Goal: Transaction & Acquisition: Download file/media

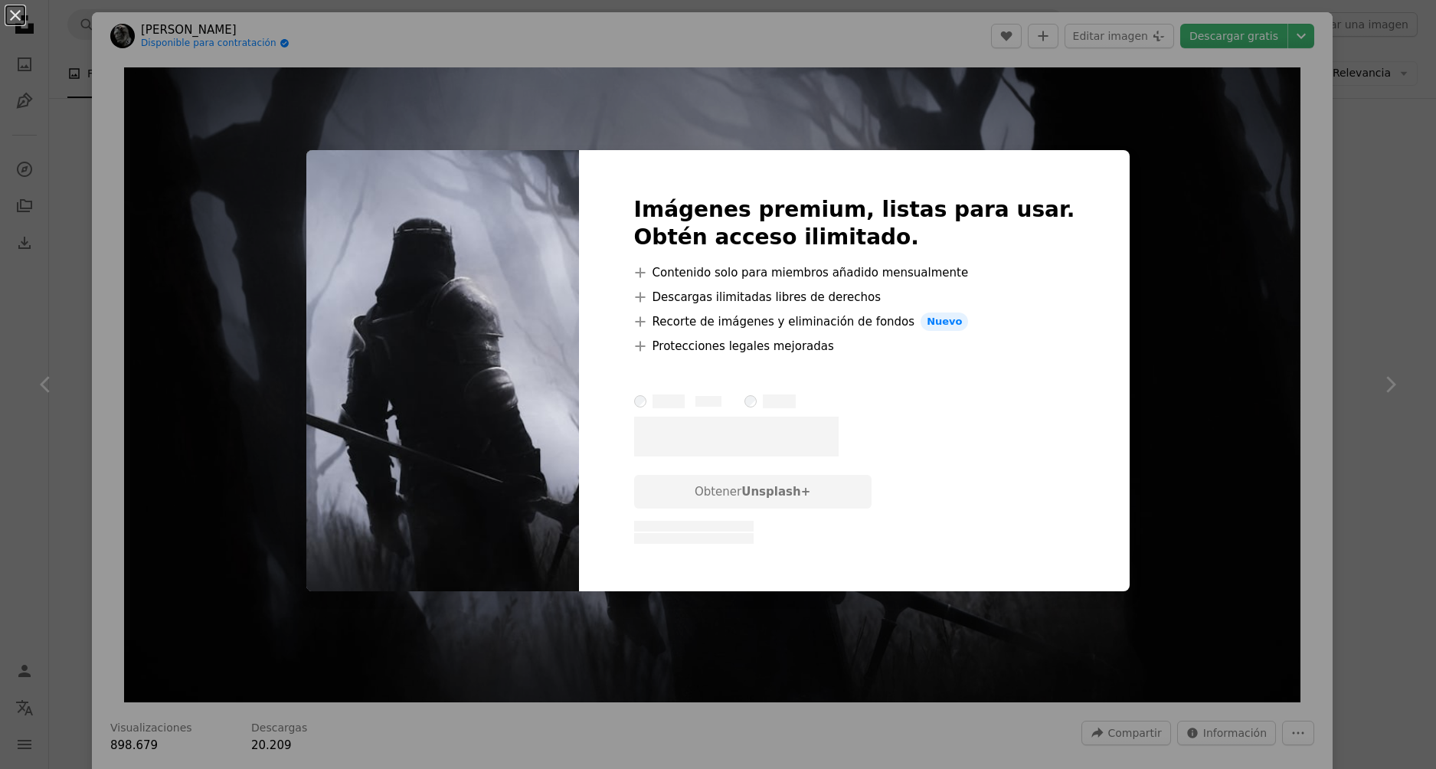
scroll to position [2450, 0]
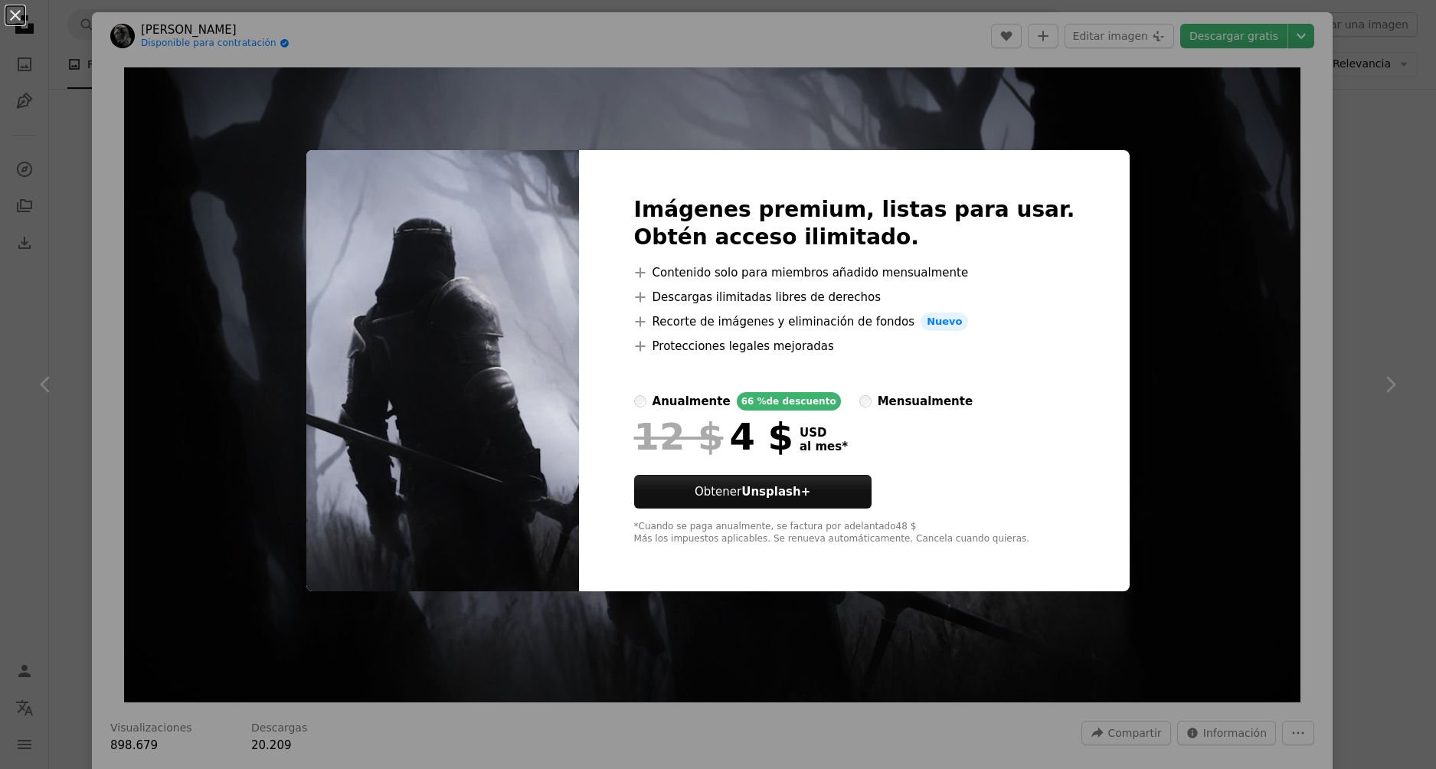
click at [1177, 336] on div "An X shape Imágenes premium, listas para usar. Obtén acceso ilimitado. A plus s…" at bounding box center [718, 384] width 1436 height 769
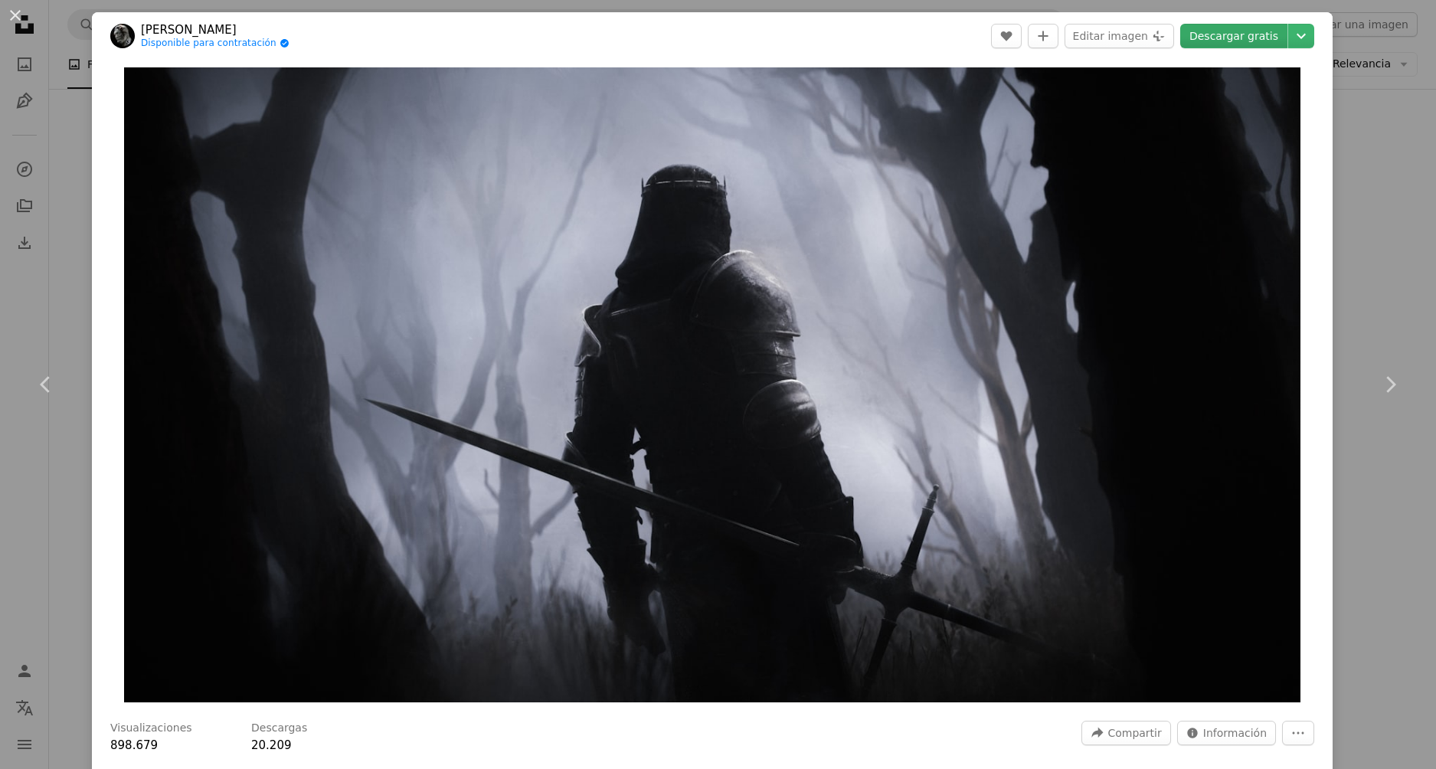
click at [1254, 34] on link "Descargar gratis" at bounding box center [1233, 36] width 107 height 25
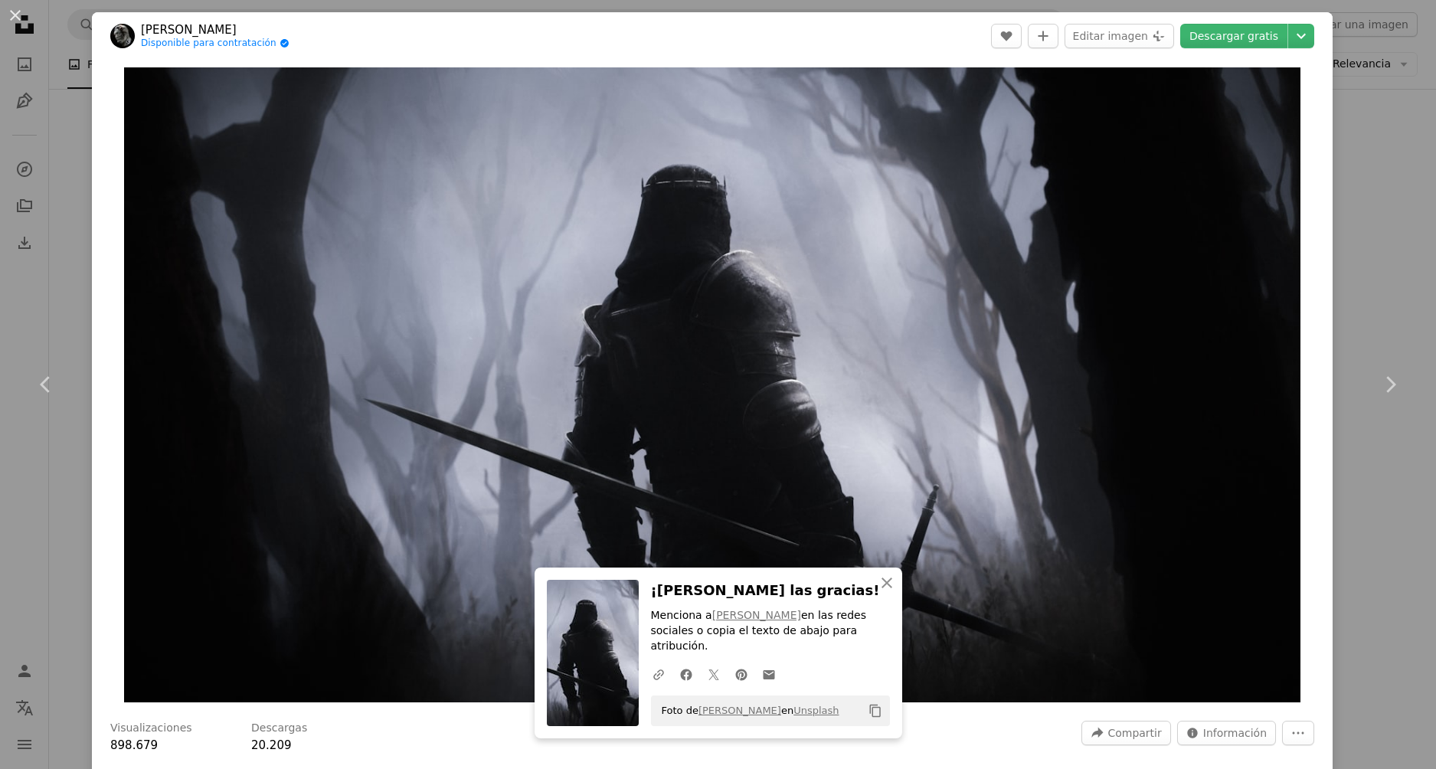
click at [1380, 170] on div "An X shape Chevron left Chevron right [PERSON_NAME] Disponible para contratació…" at bounding box center [718, 384] width 1436 height 769
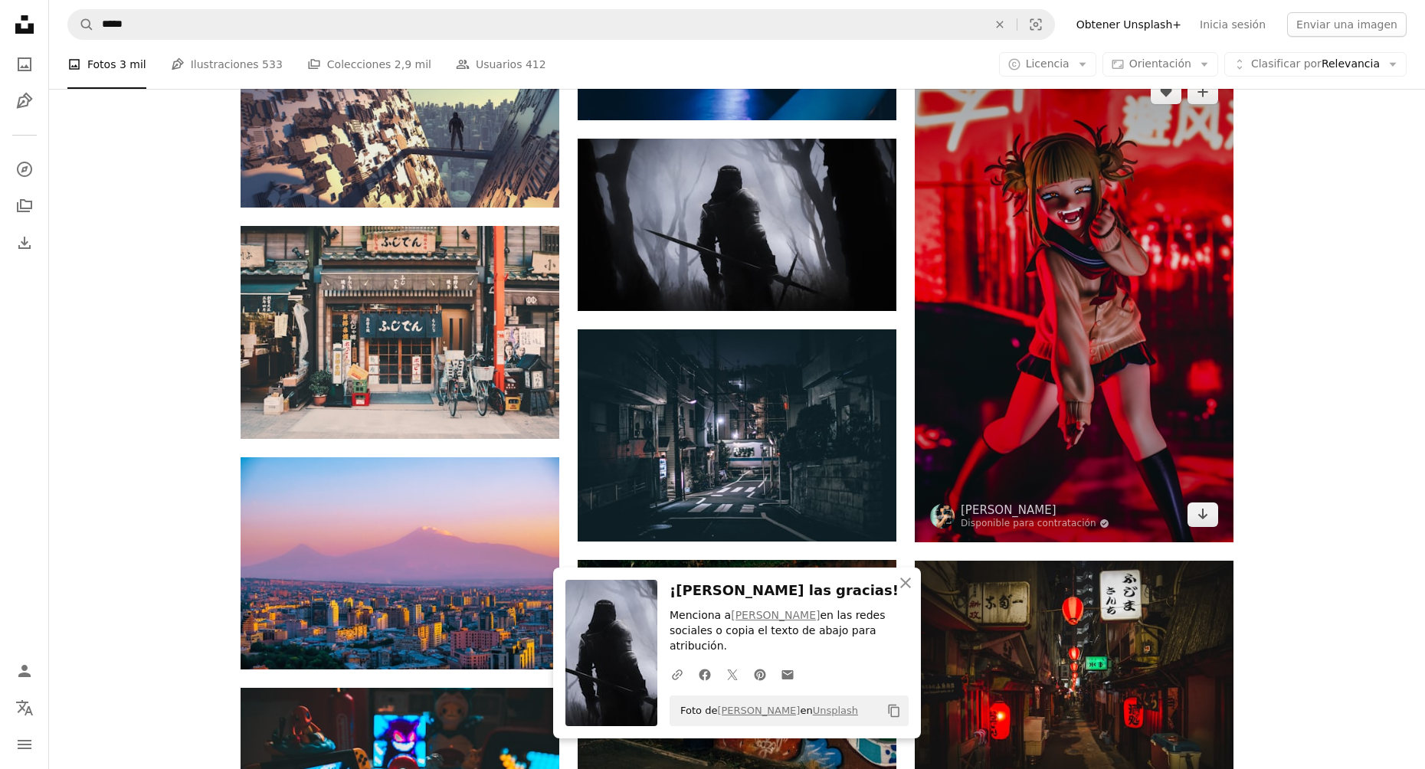
scroll to position [2603, 0]
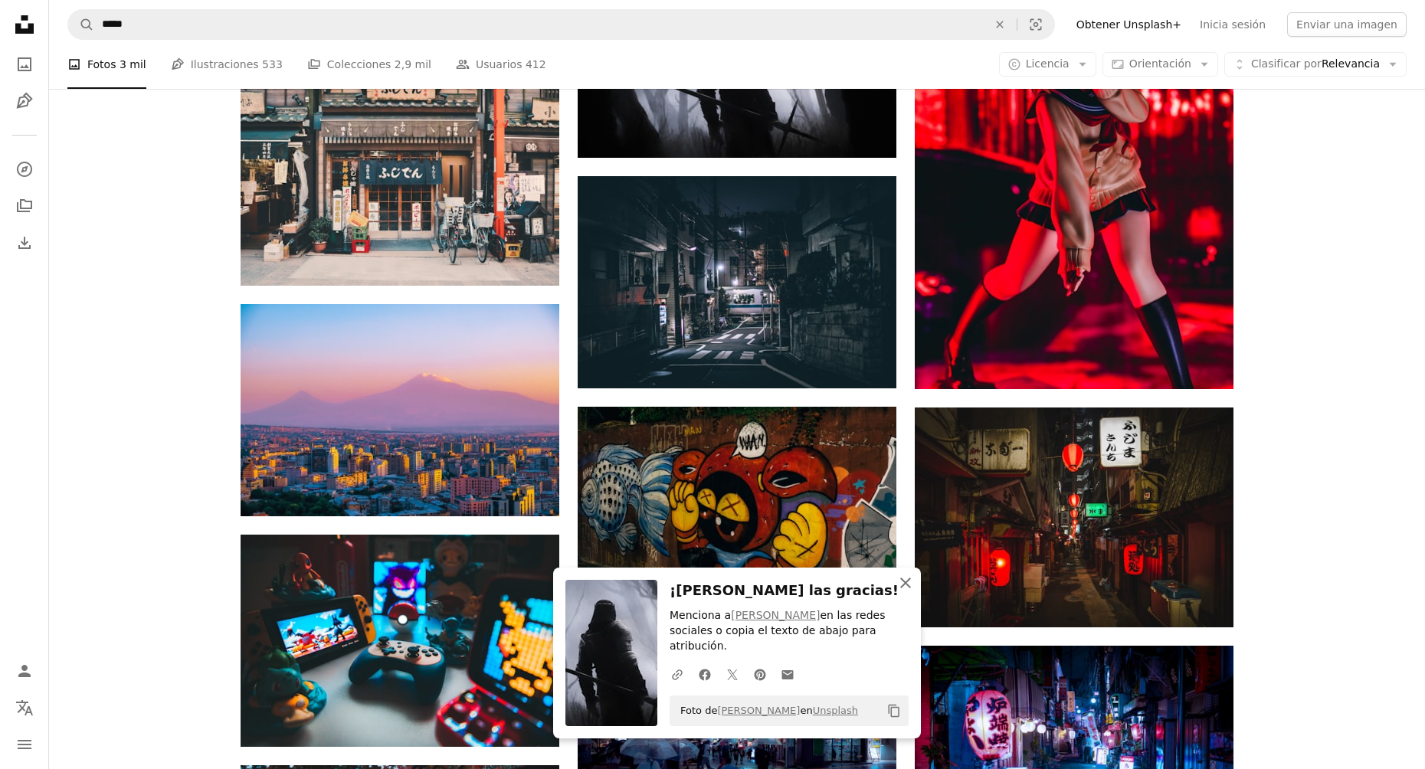
click at [902, 588] on icon "button" at bounding box center [905, 583] width 11 height 11
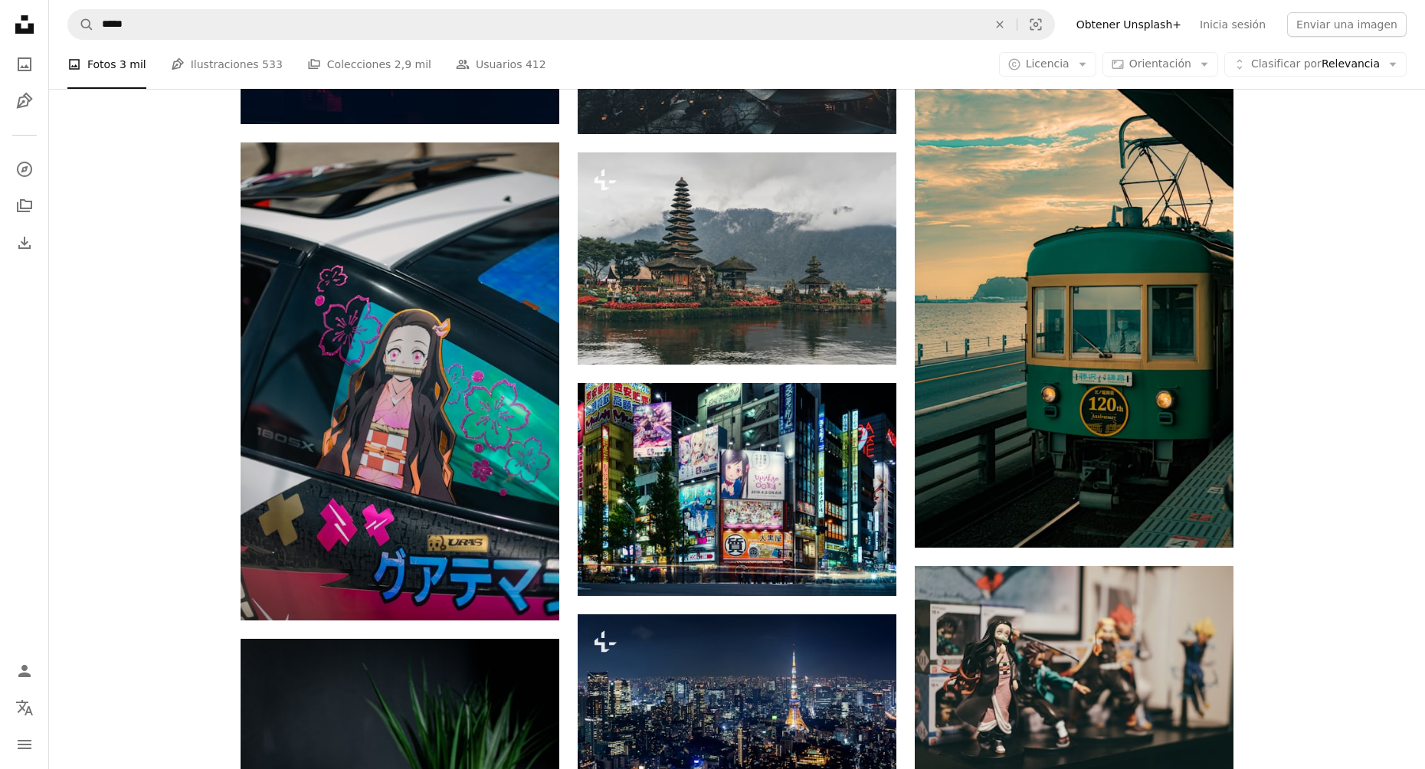
scroll to position [4901, 0]
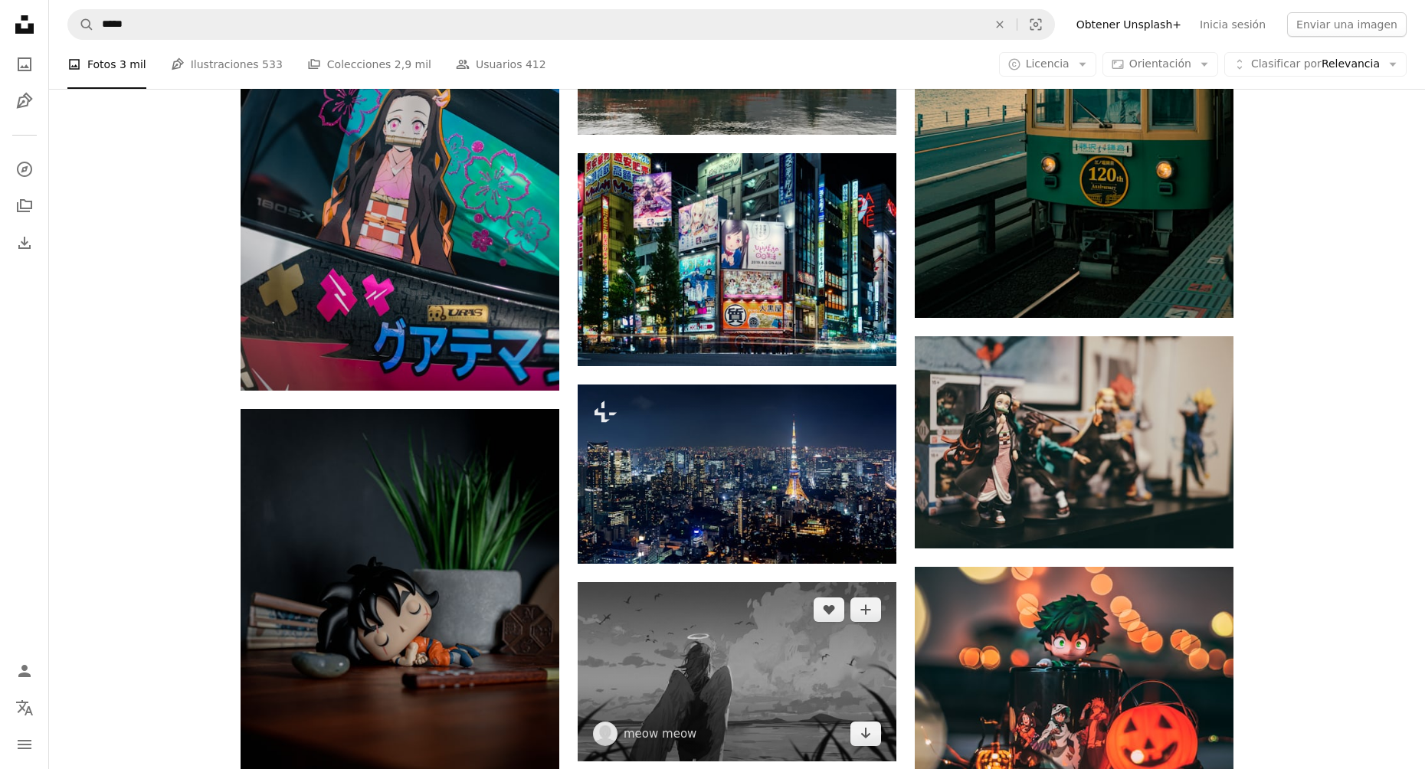
click at [824, 636] on img at bounding box center [737, 671] width 319 height 179
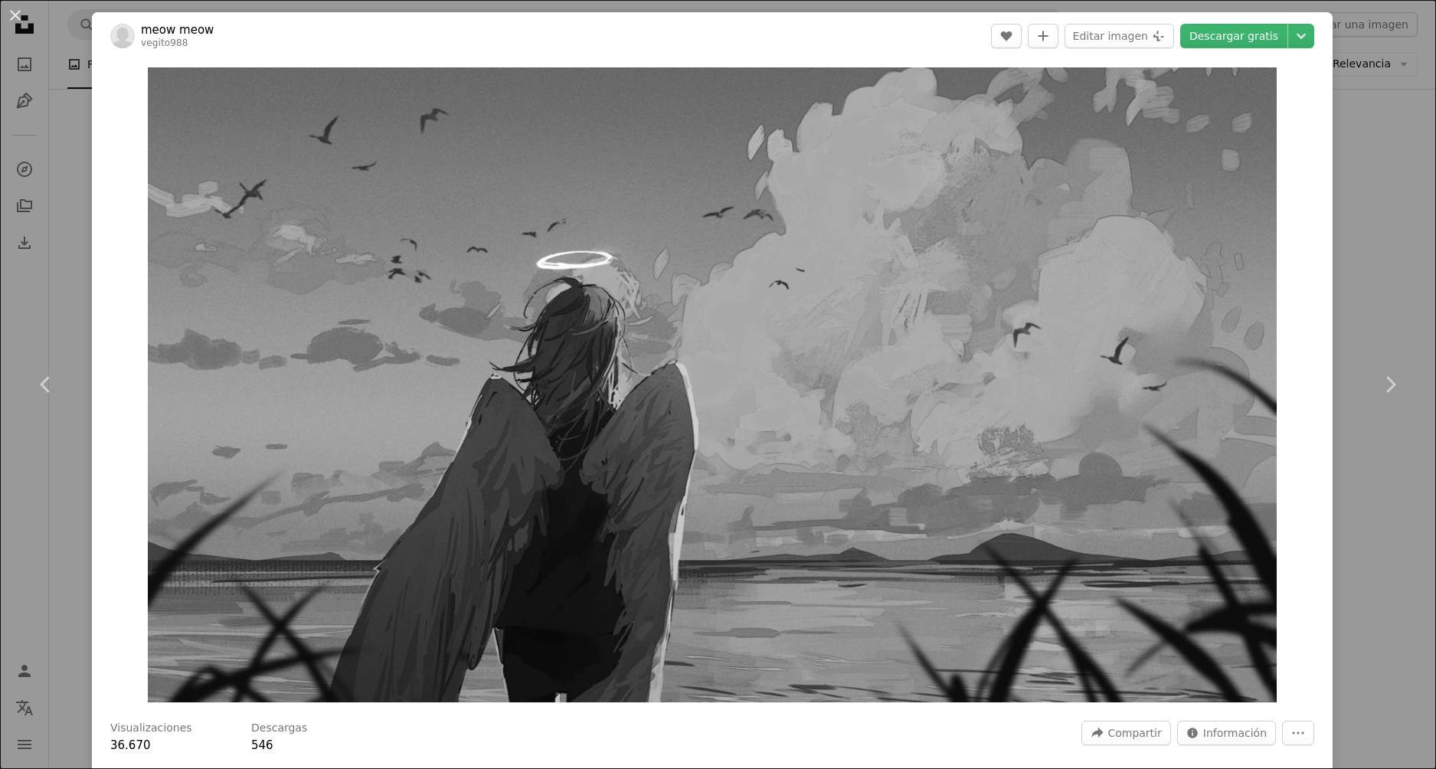
click at [1374, 240] on div "An X shape Chevron left Chevron right meow meow vegito988 A heart A plus sign E…" at bounding box center [718, 384] width 1436 height 769
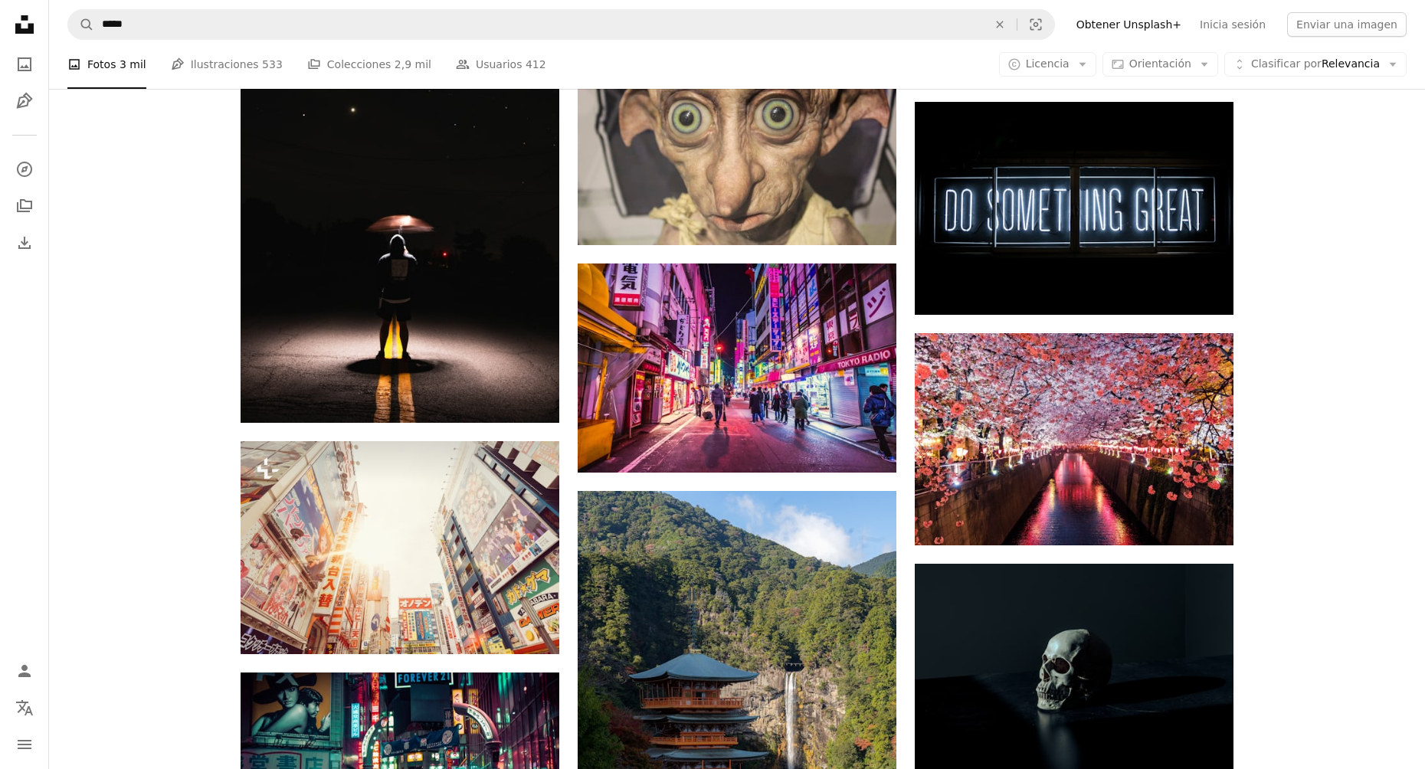
scroll to position [11794, 0]
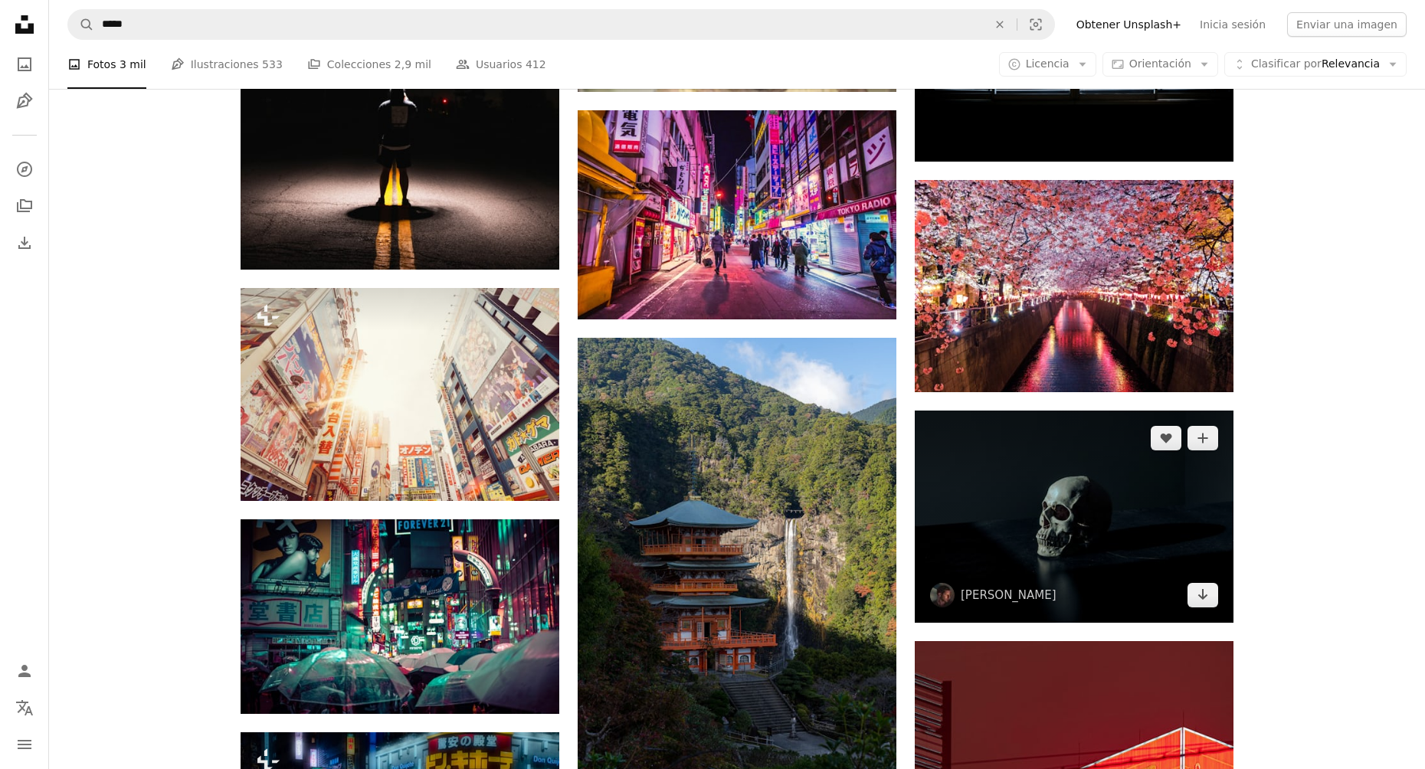
click at [1068, 526] on img at bounding box center [1074, 517] width 319 height 212
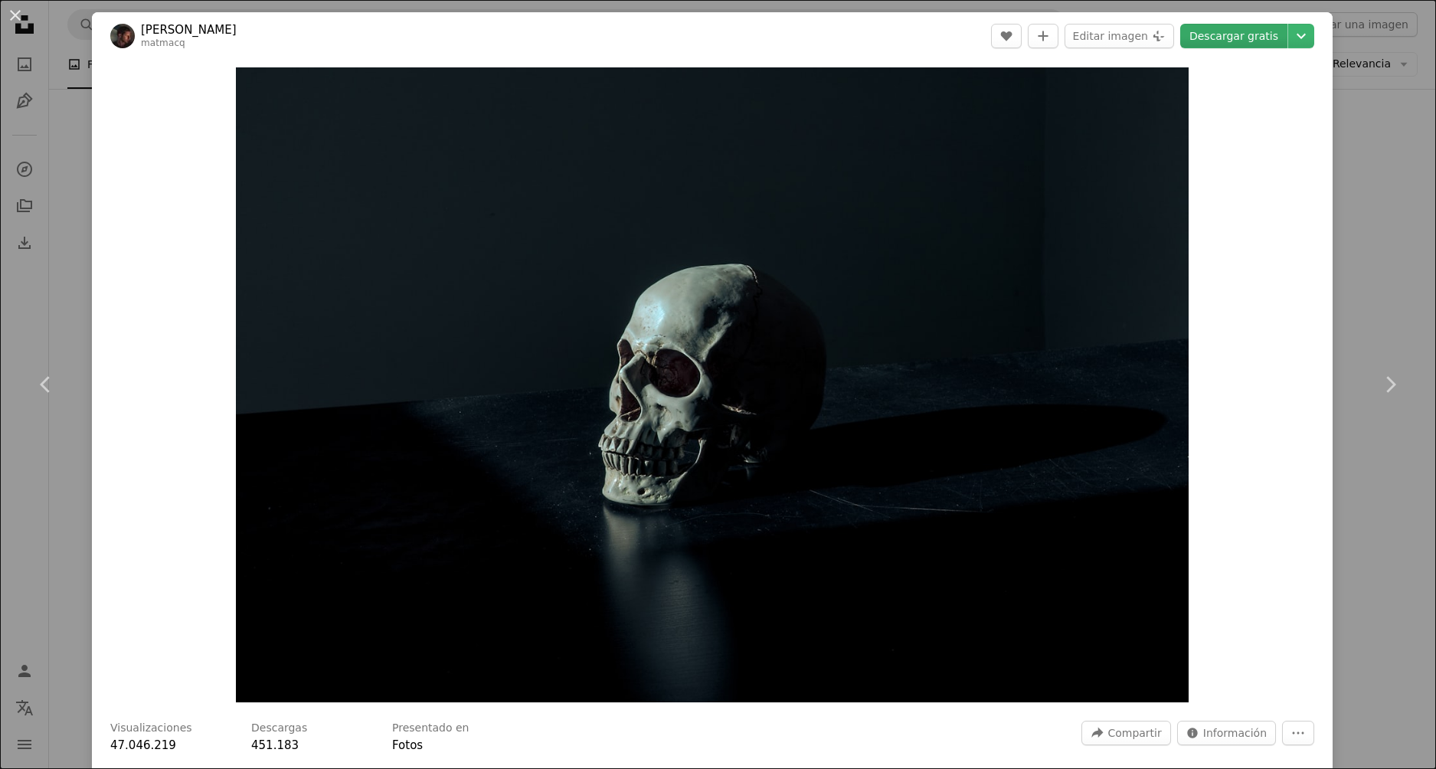
click at [1251, 39] on link "Descargar gratis" at bounding box center [1233, 36] width 107 height 25
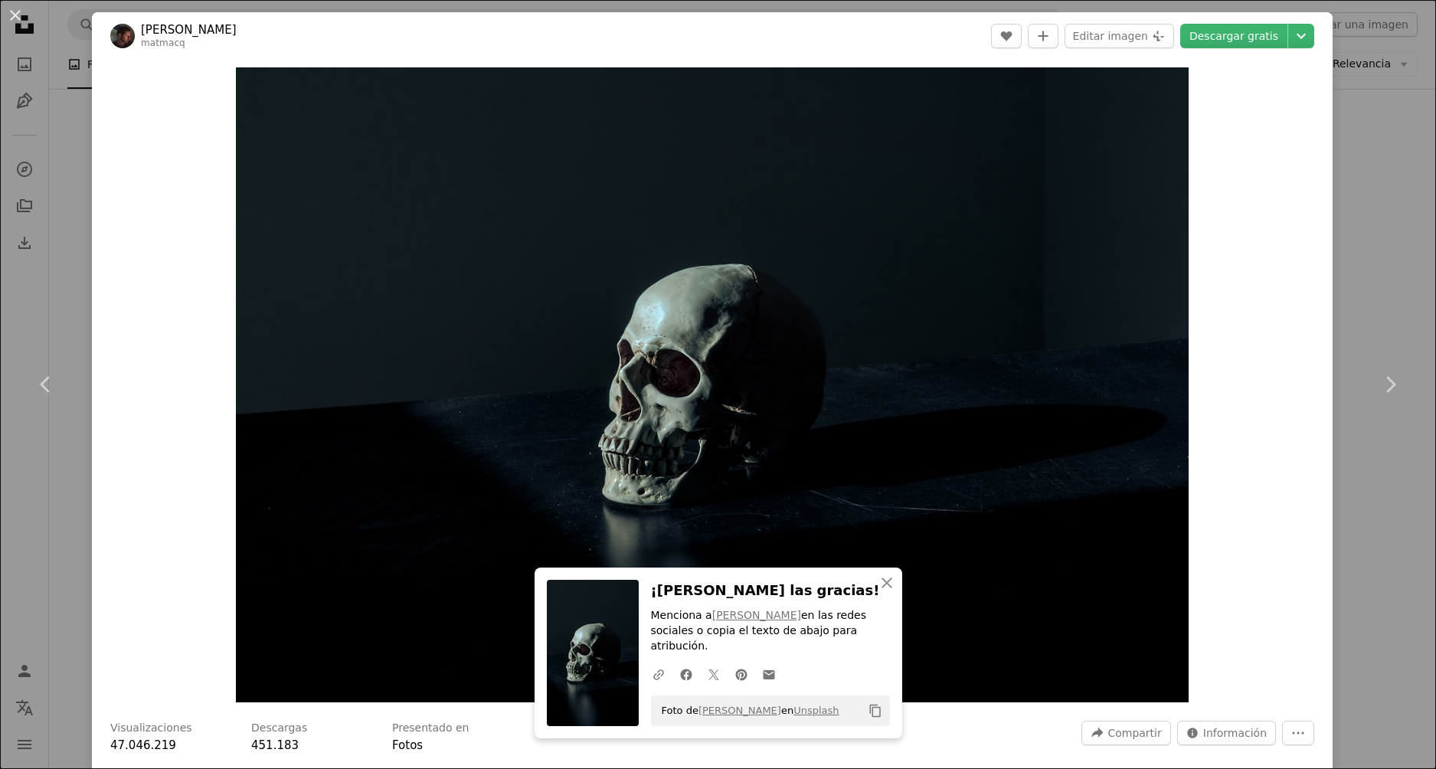
click at [1373, 268] on div "An X shape Chevron left Chevron right [PERSON_NAME] matmacq A heart A plus sign…" at bounding box center [718, 384] width 1436 height 769
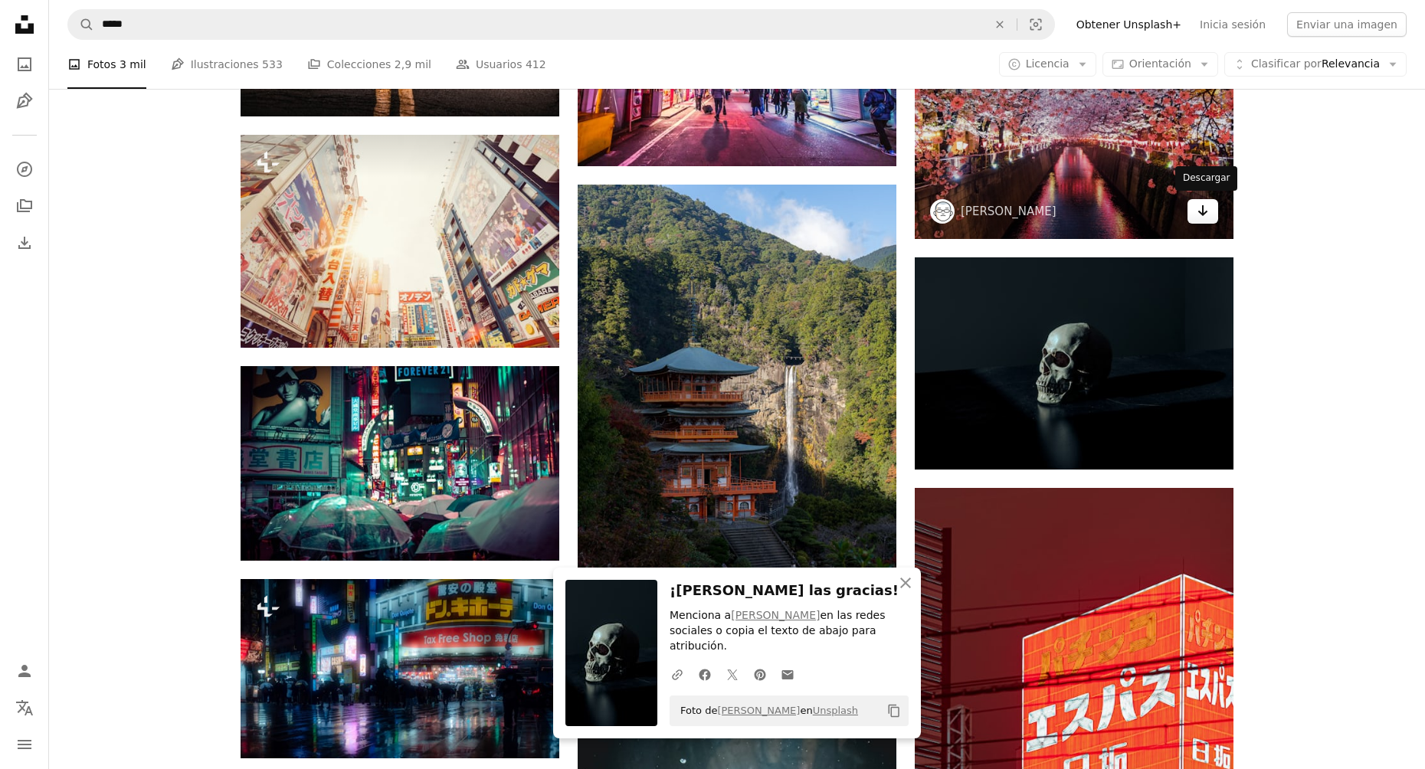
scroll to position [12024, 0]
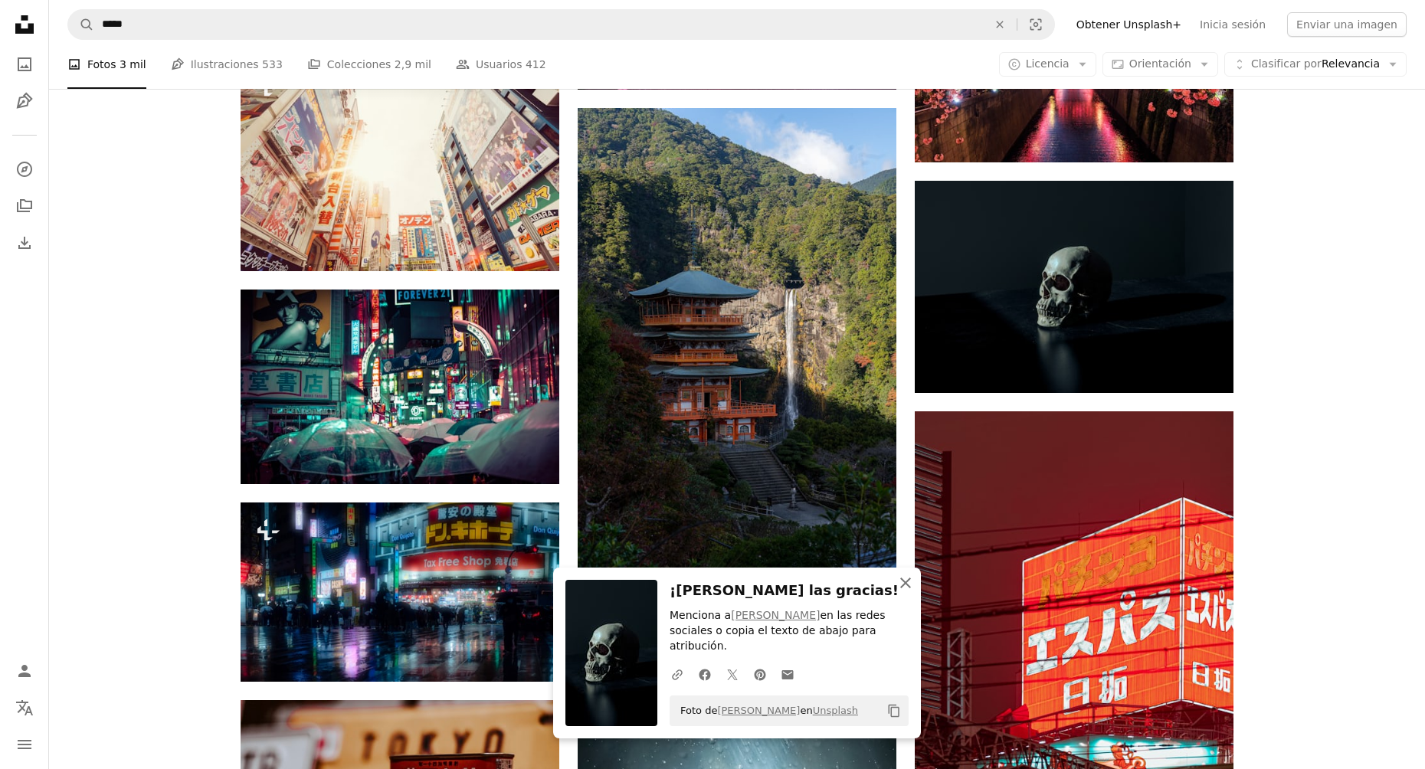
click at [901, 588] on icon "button" at bounding box center [905, 583] width 11 height 11
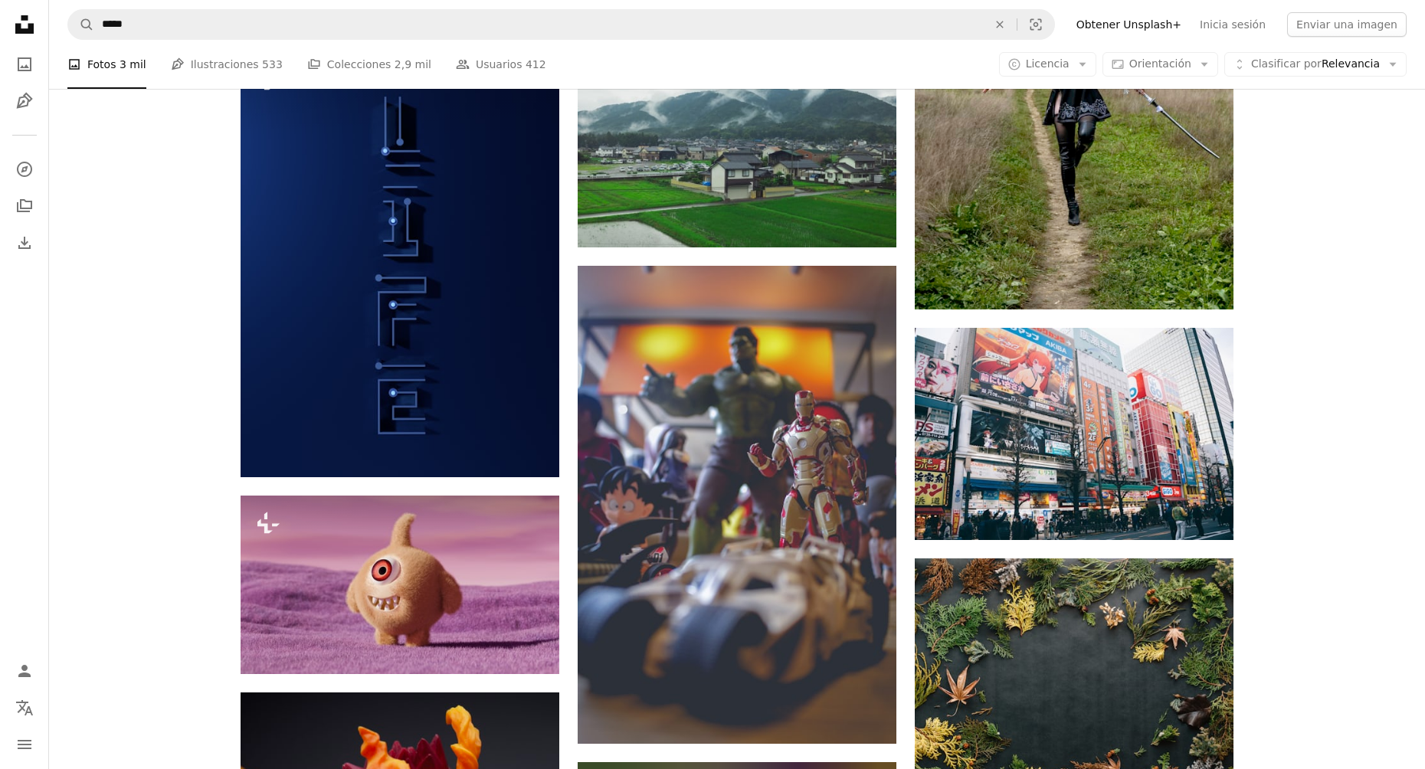
scroll to position [41589, 0]
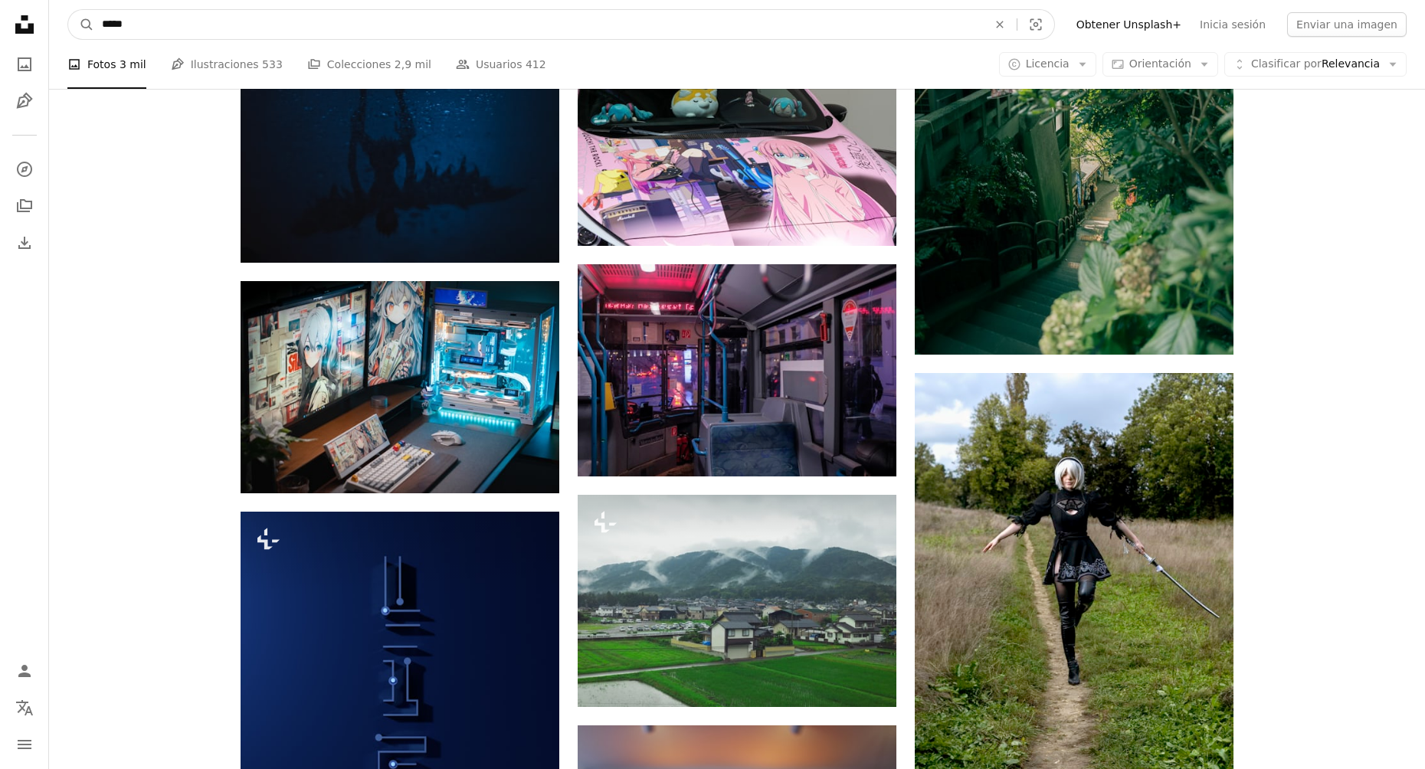
click at [214, 19] on input "*****" at bounding box center [538, 24] width 888 height 29
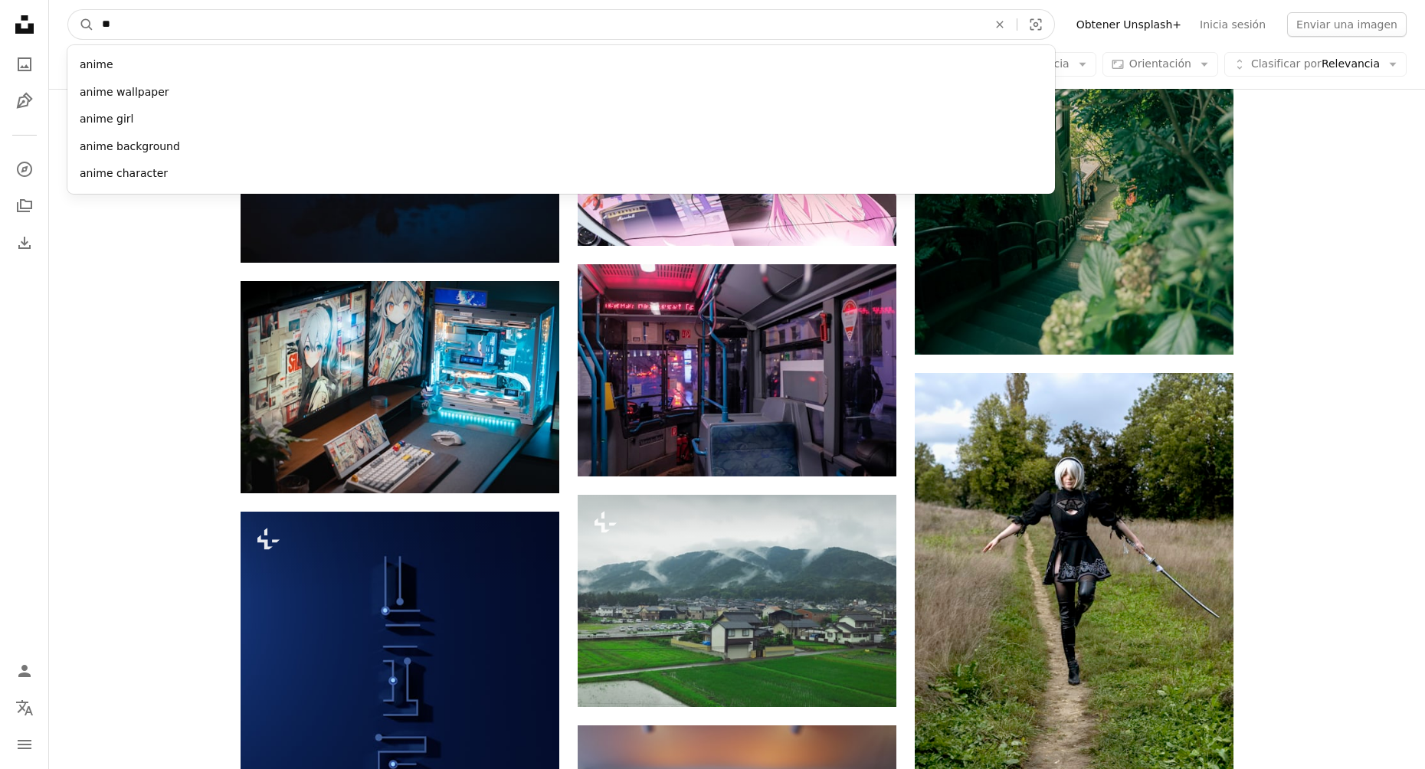
type input "*"
type input "********"
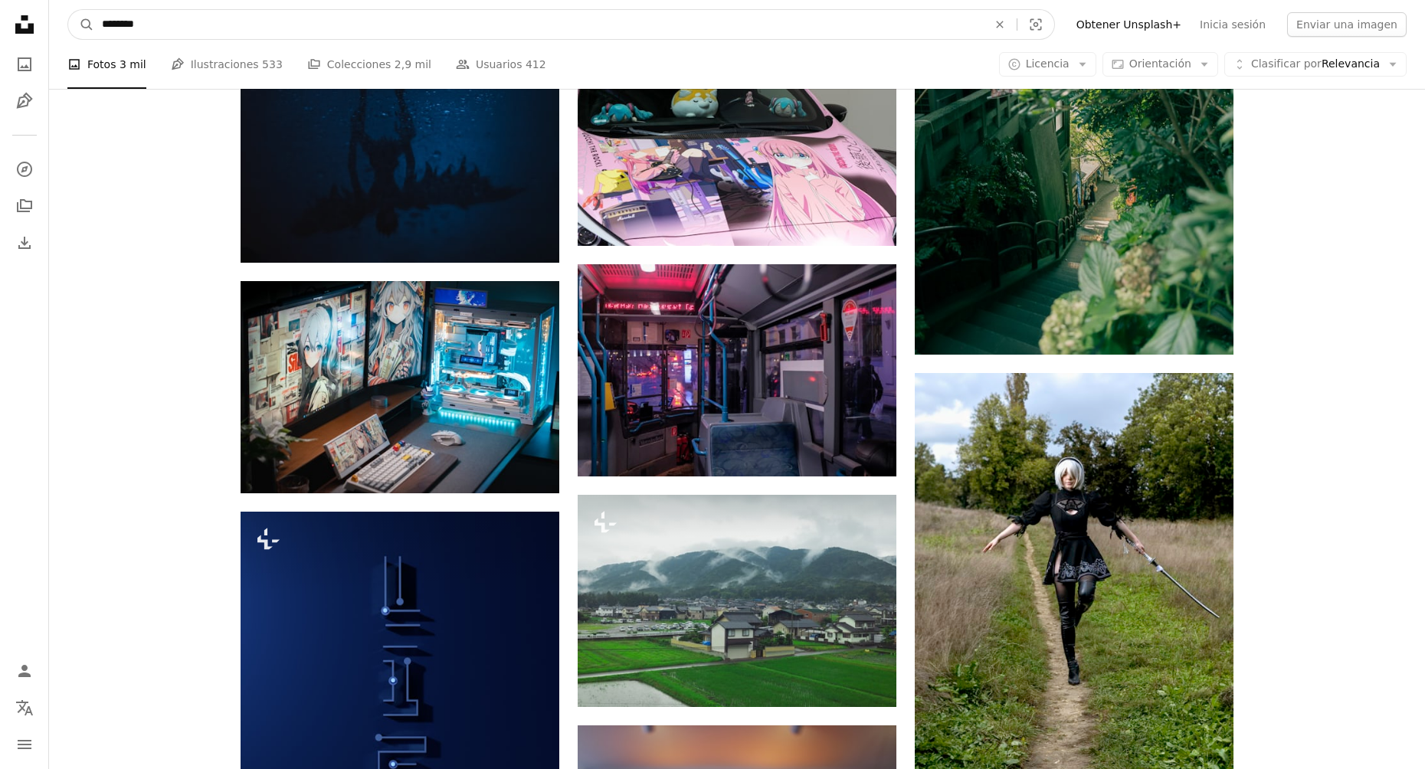
click button "A magnifying glass" at bounding box center [81, 24] width 26 height 29
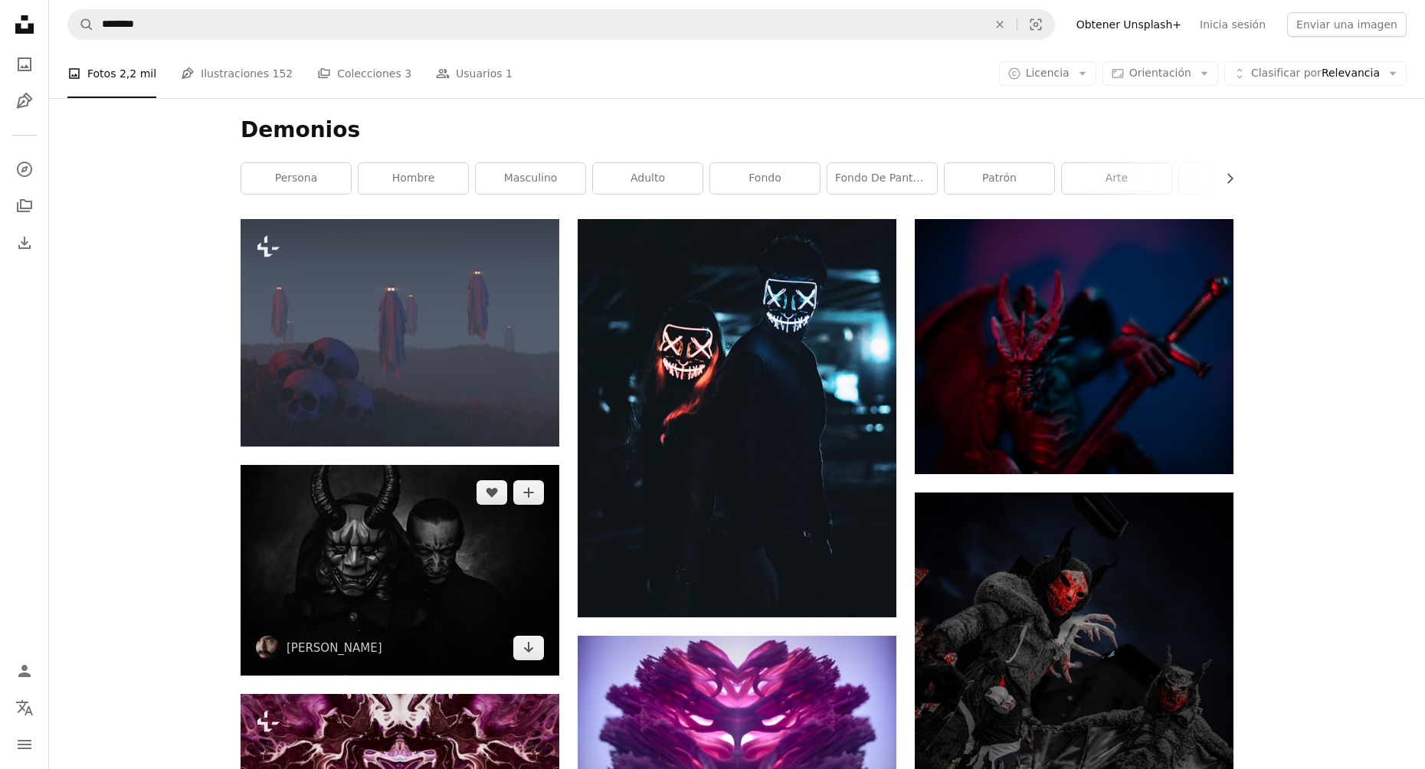
click at [394, 528] on img at bounding box center [399, 570] width 319 height 211
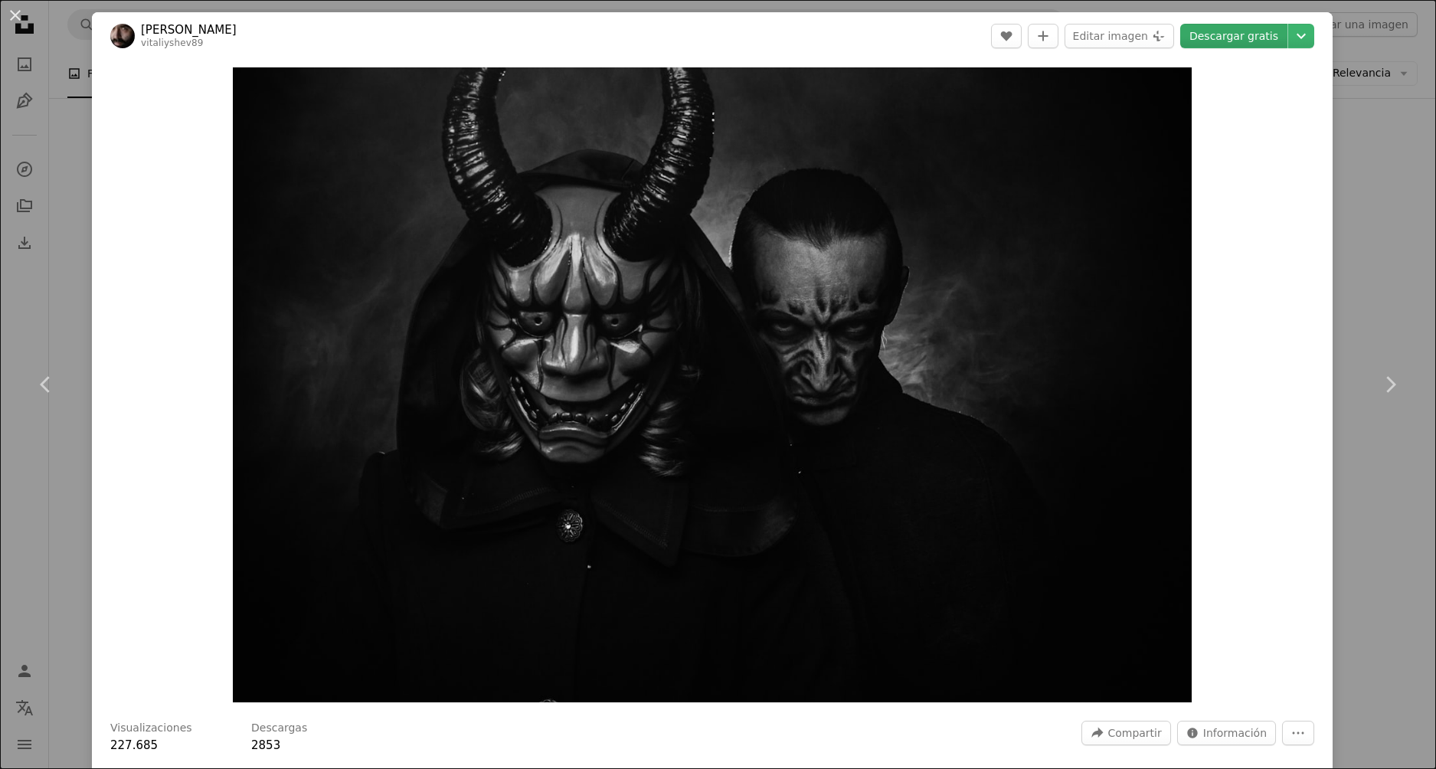
click at [1258, 26] on link "Descargar gratis" at bounding box center [1233, 36] width 107 height 25
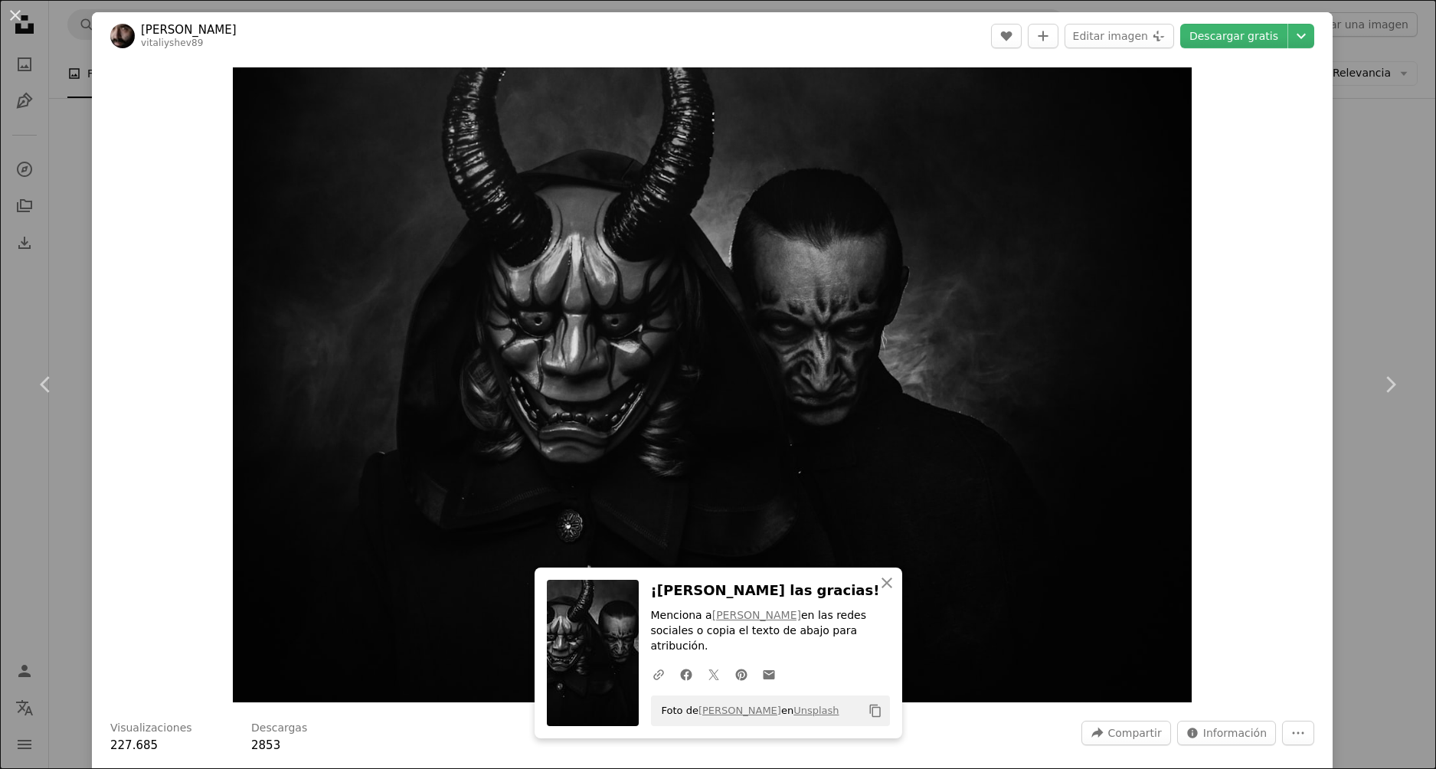
click at [1350, 231] on div "An X shape Chevron left Chevron right [PERSON_NAME] vitaliyshev89 A heart A plu…" at bounding box center [718, 384] width 1436 height 769
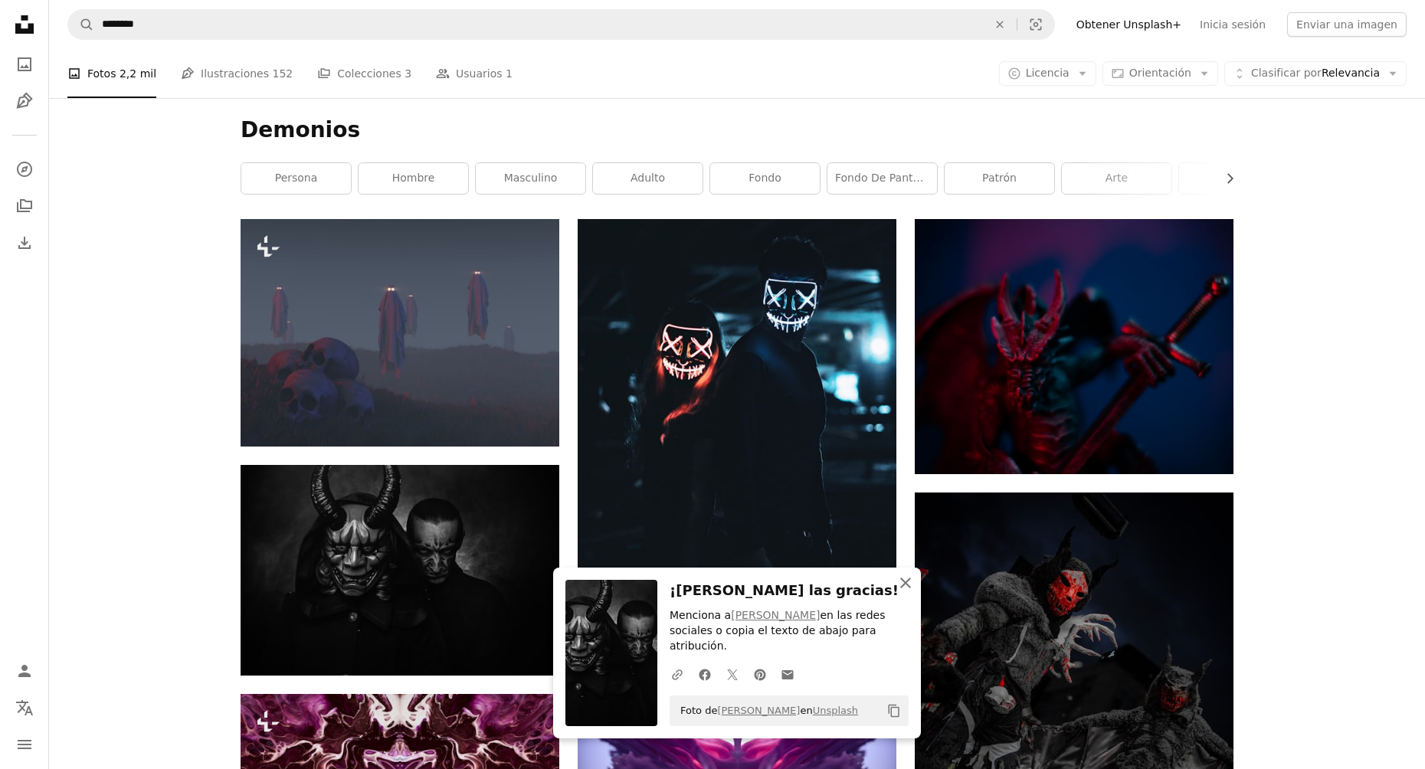
click at [902, 592] on icon "An X shape" at bounding box center [905, 583] width 18 height 18
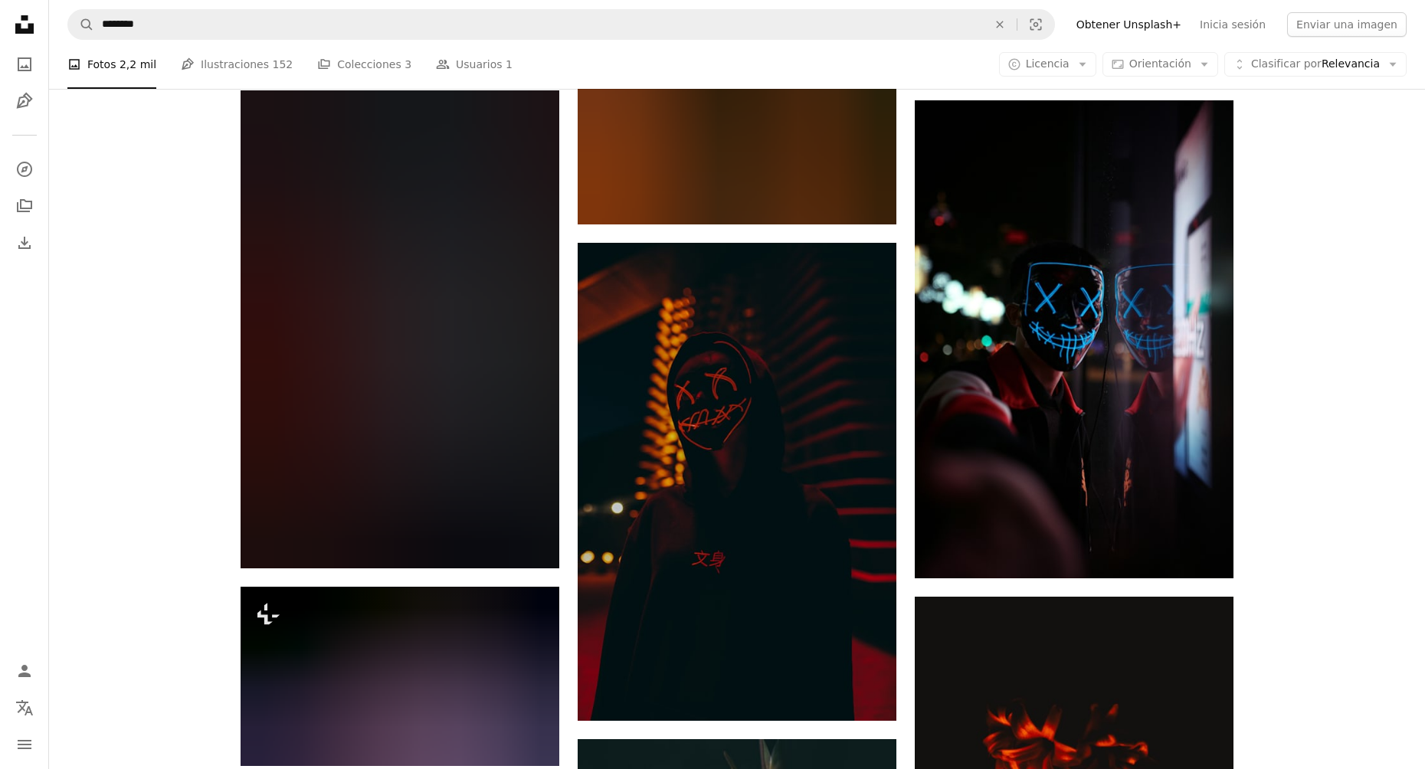
scroll to position [4136, 0]
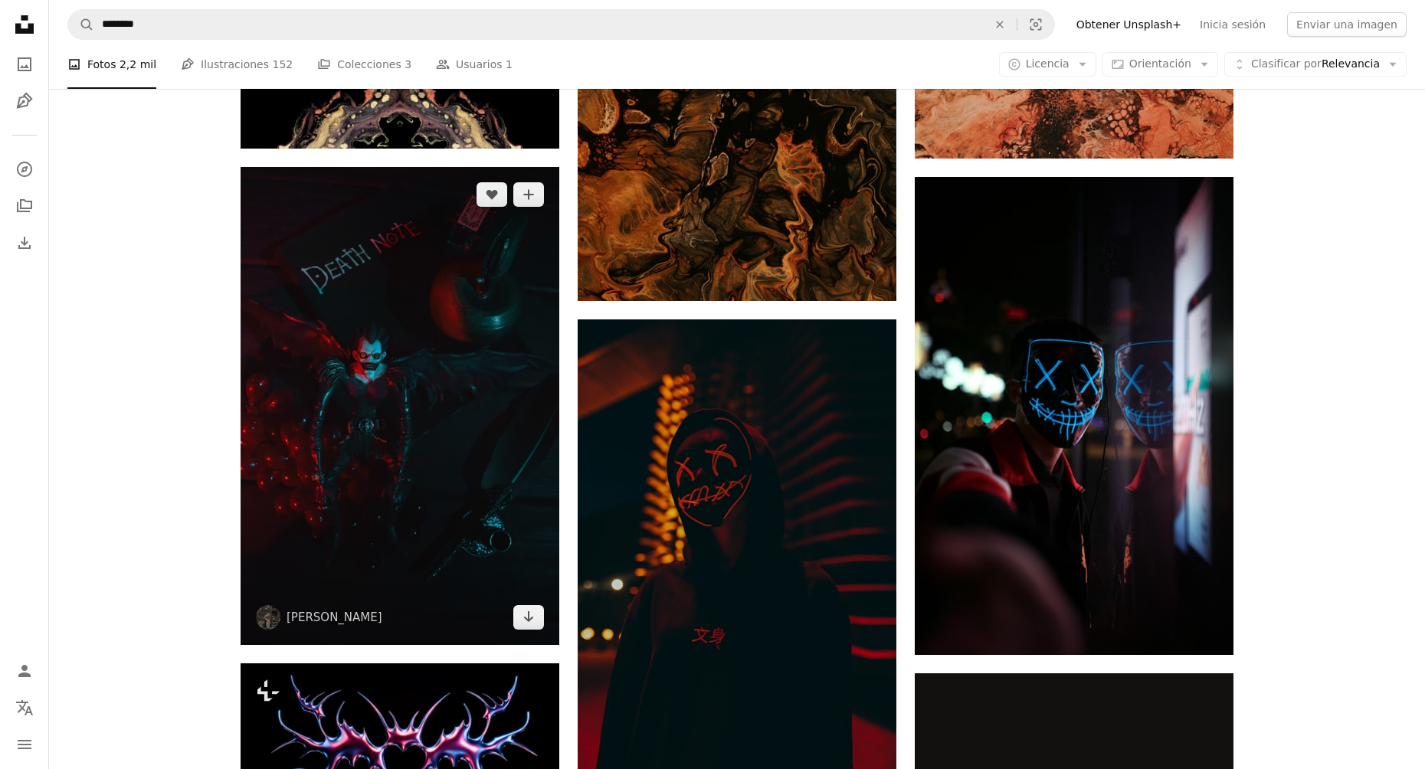
click at [456, 501] on img at bounding box center [399, 406] width 319 height 478
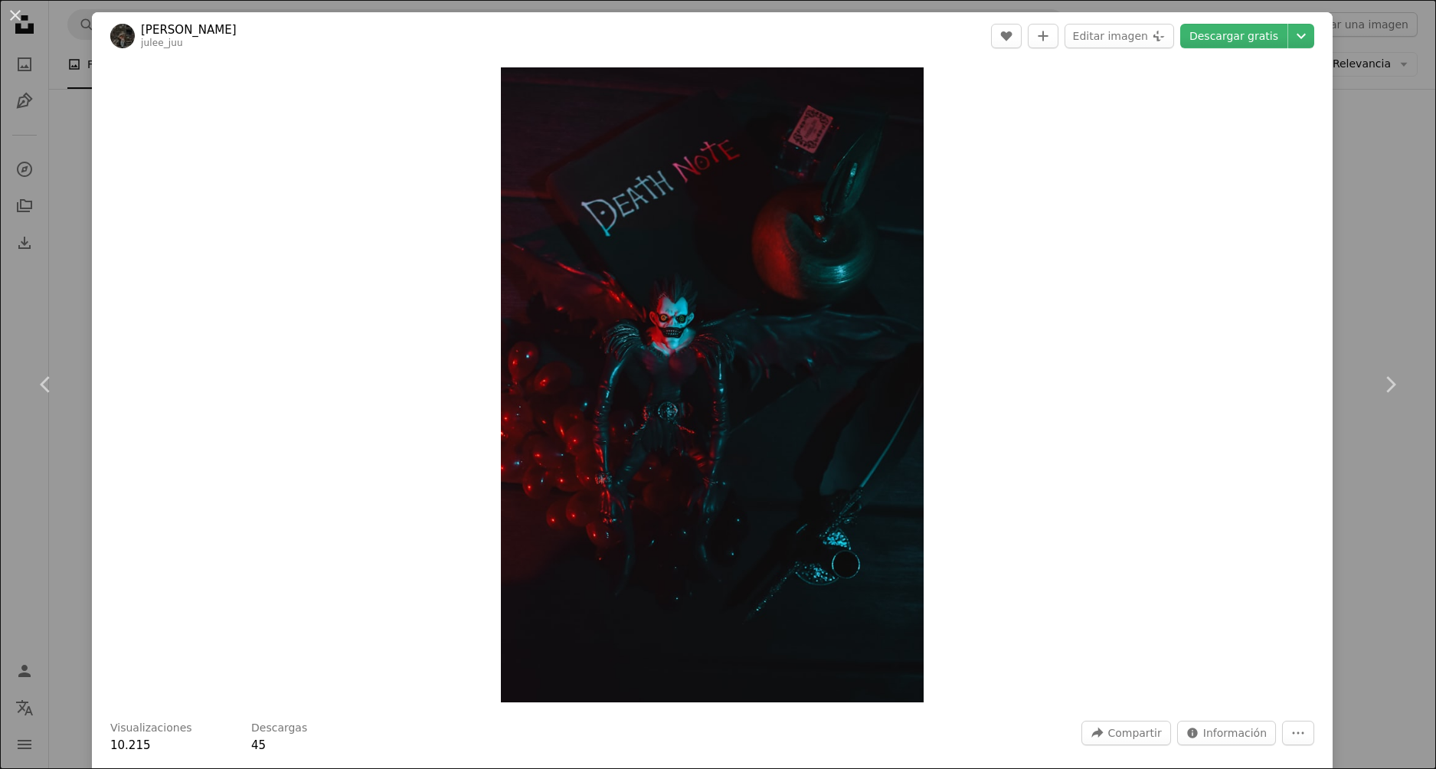
click at [1341, 175] on div "An X shape Chevron left Chevron right [PERSON_NAME] Juu julee_juu A heart A plu…" at bounding box center [718, 384] width 1436 height 769
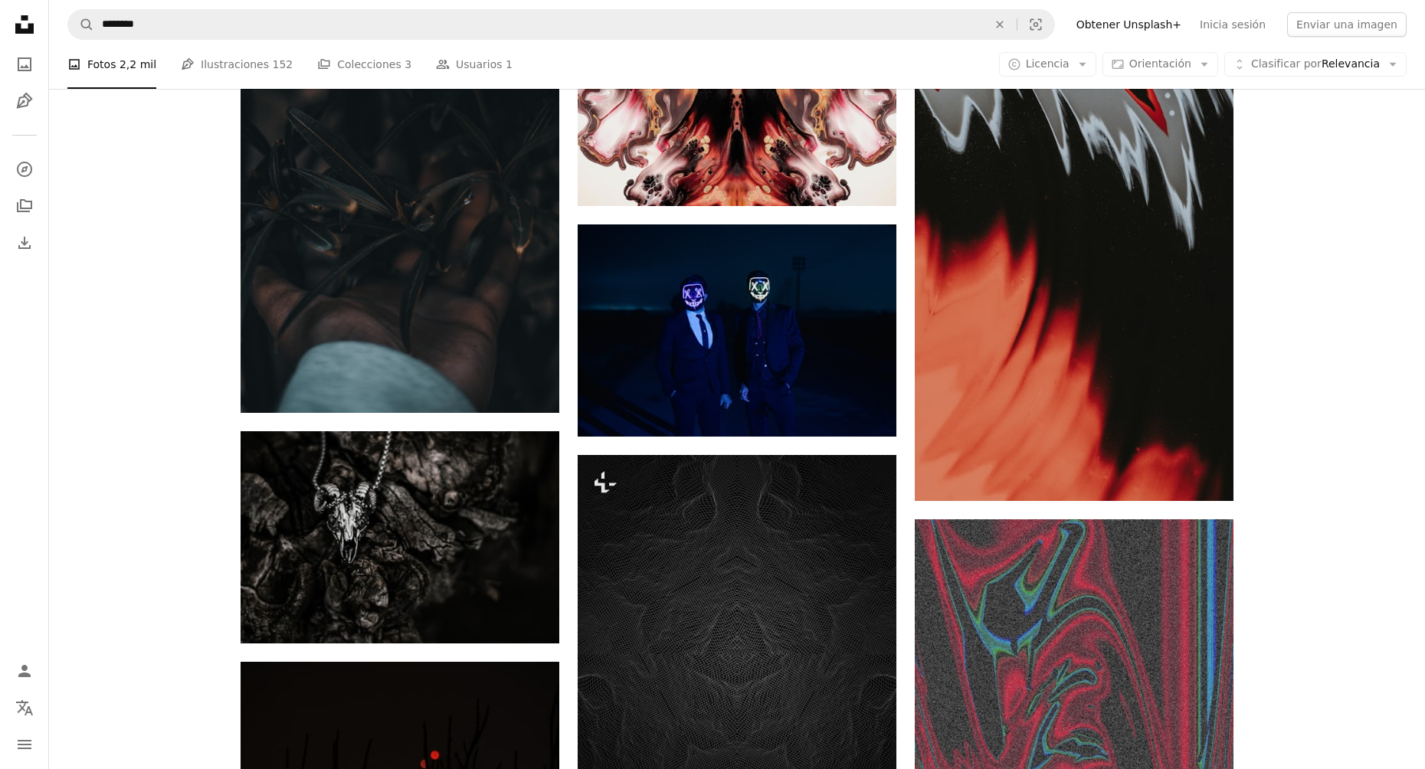
scroll to position [6281, 0]
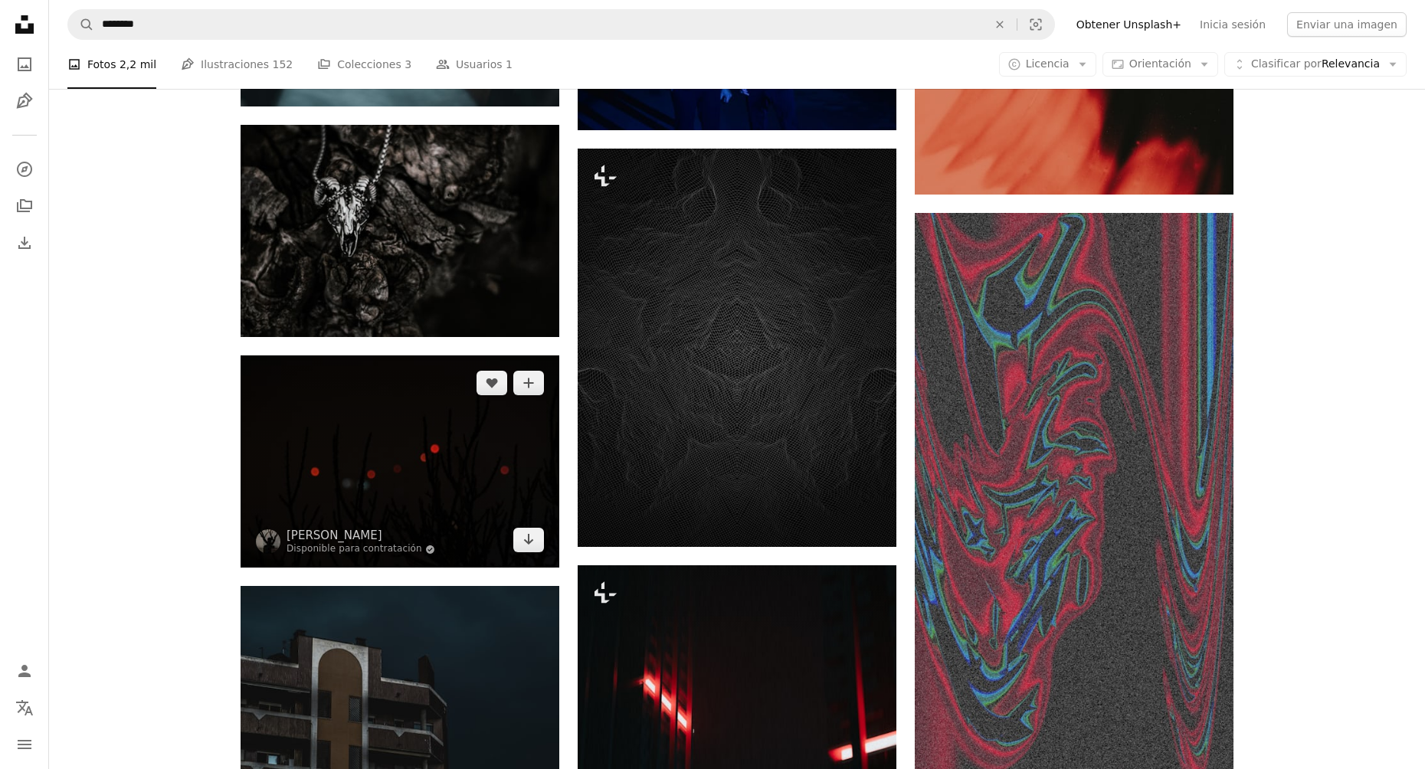
click at [474, 454] on img at bounding box center [399, 461] width 319 height 212
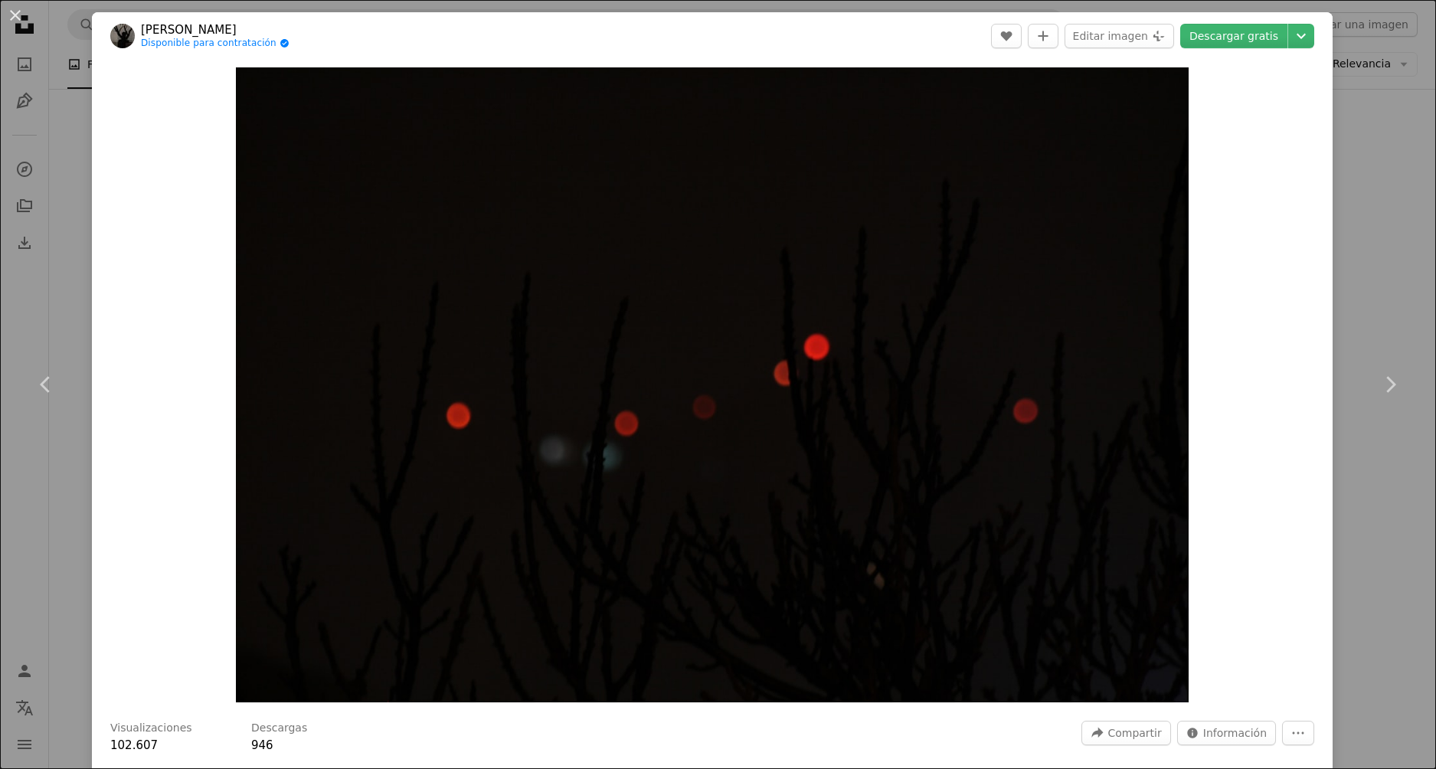
click at [1350, 251] on div "An X shape Chevron left Chevron right [PERSON_NAME] Disponible para contratació…" at bounding box center [718, 384] width 1436 height 769
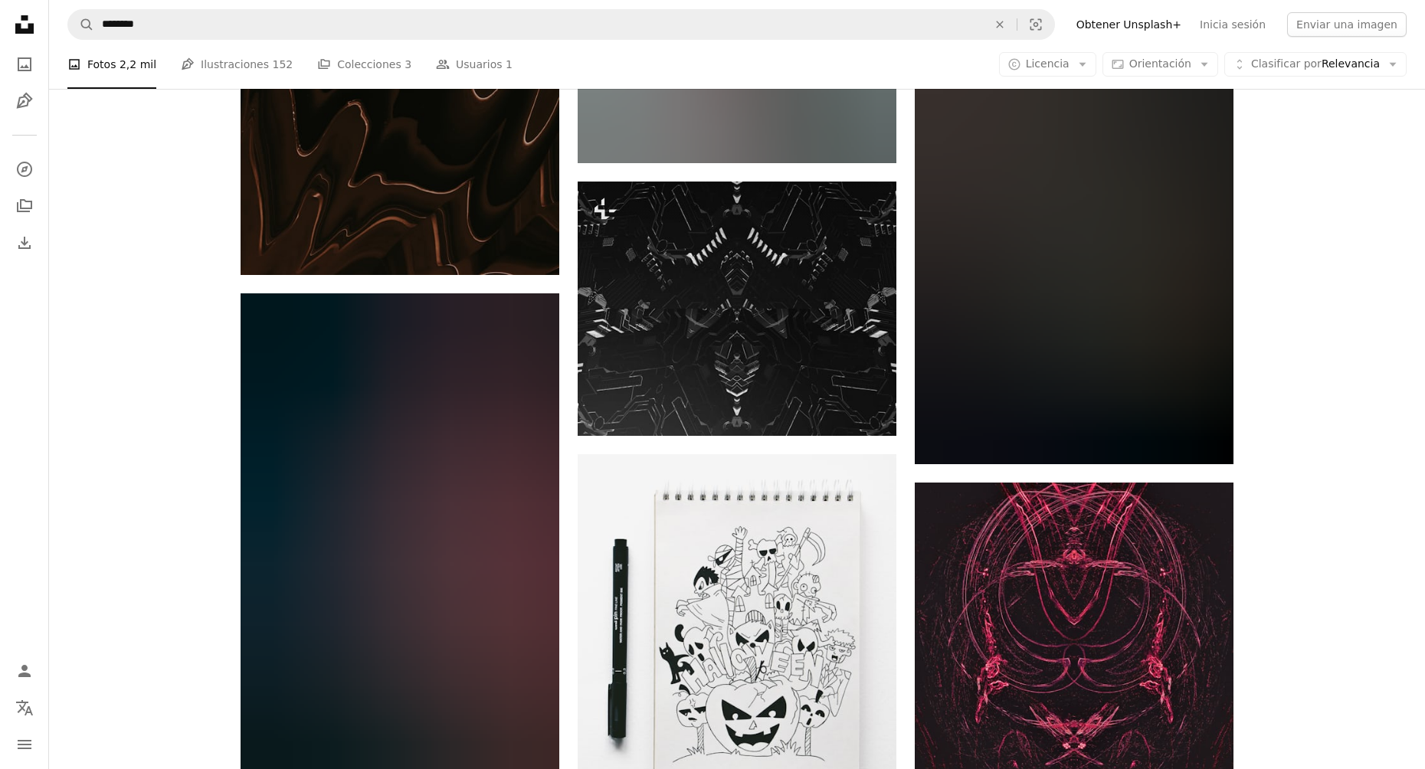
scroll to position [21063, 0]
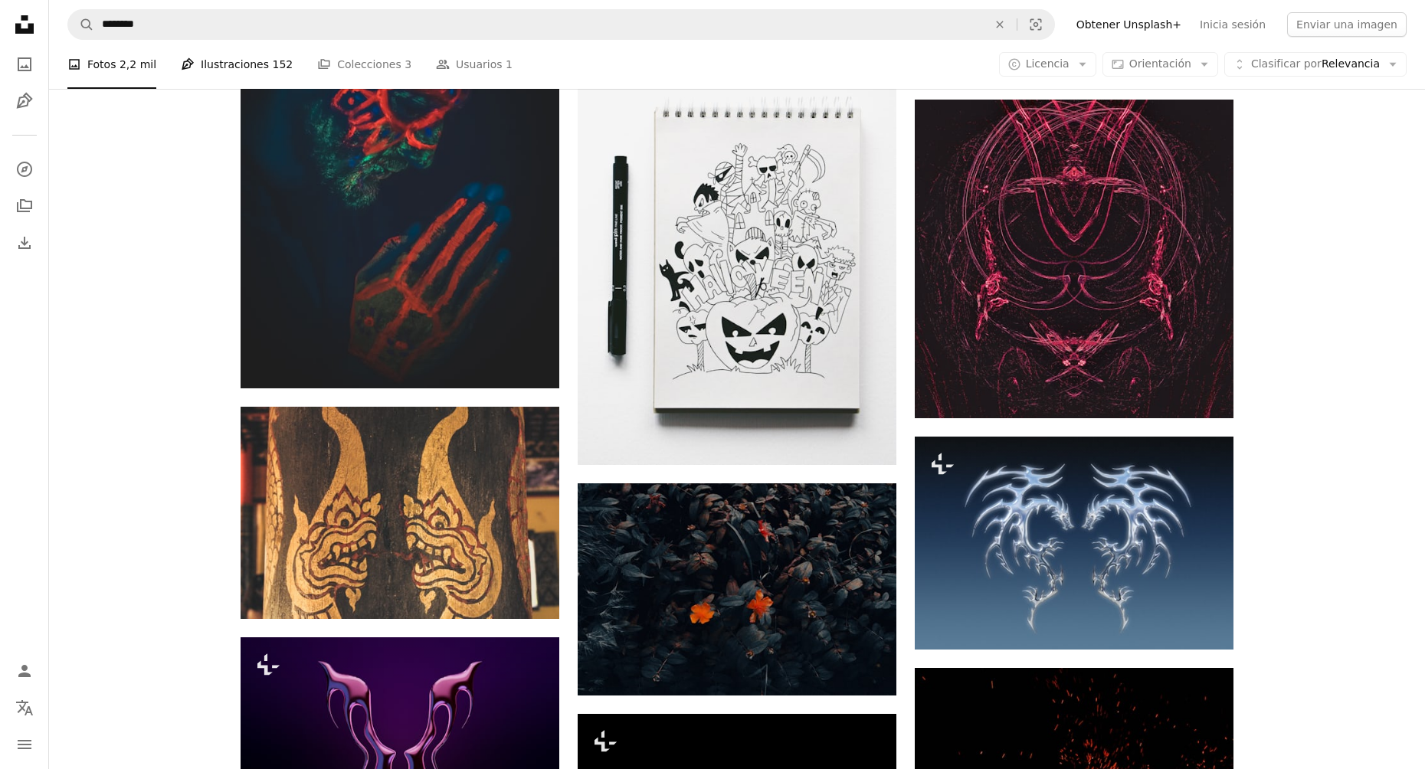
click at [214, 63] on link "Pen Tool Ilustraciones 152" at bounding box center [237, 64] width 112 height 49
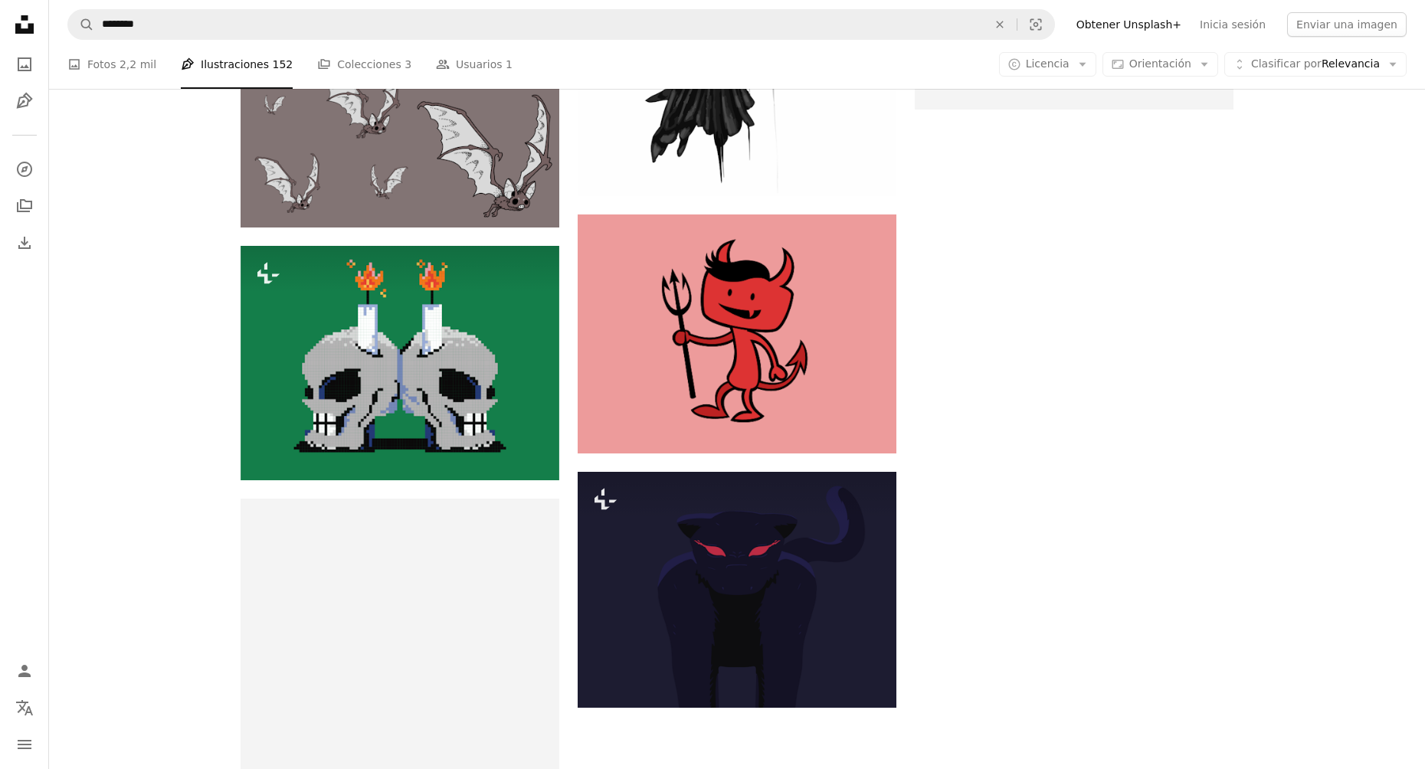
scroll to position [2068, 0]
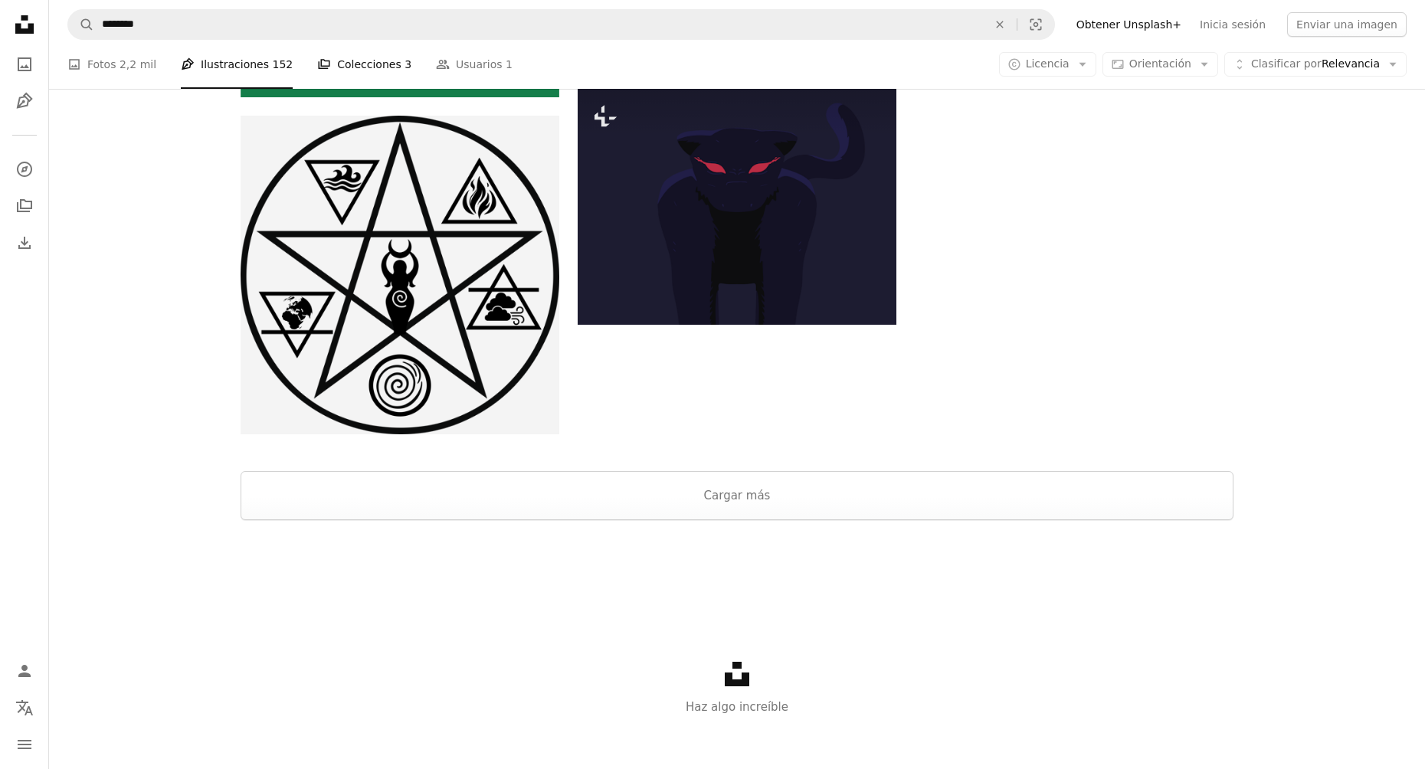
click at [317, 65] on icon "A stack of folders" at bounding box center [324, 64] width 14 height 14
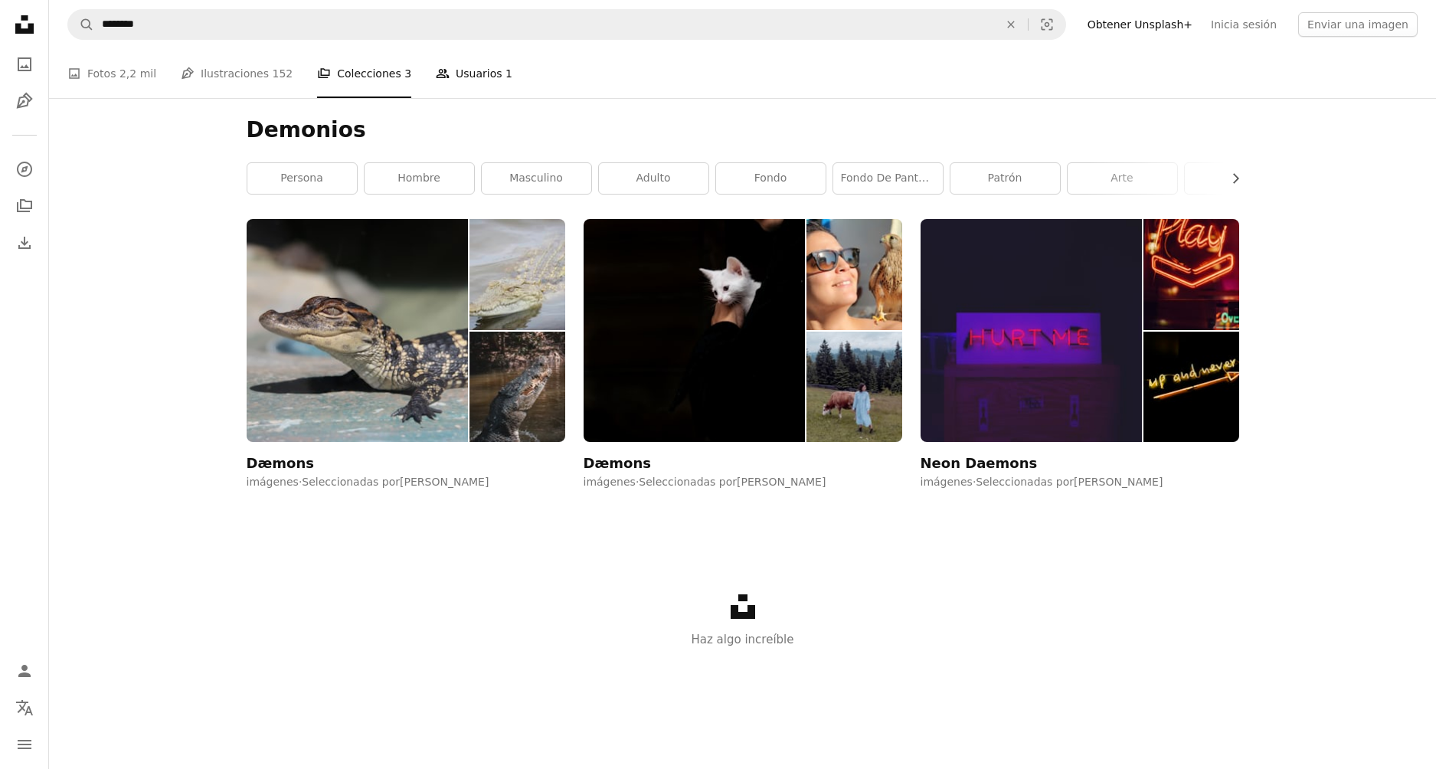
click at [445, 72] on link "People Usuarios 1" at bounding box center [474, 73] width 77 height 49
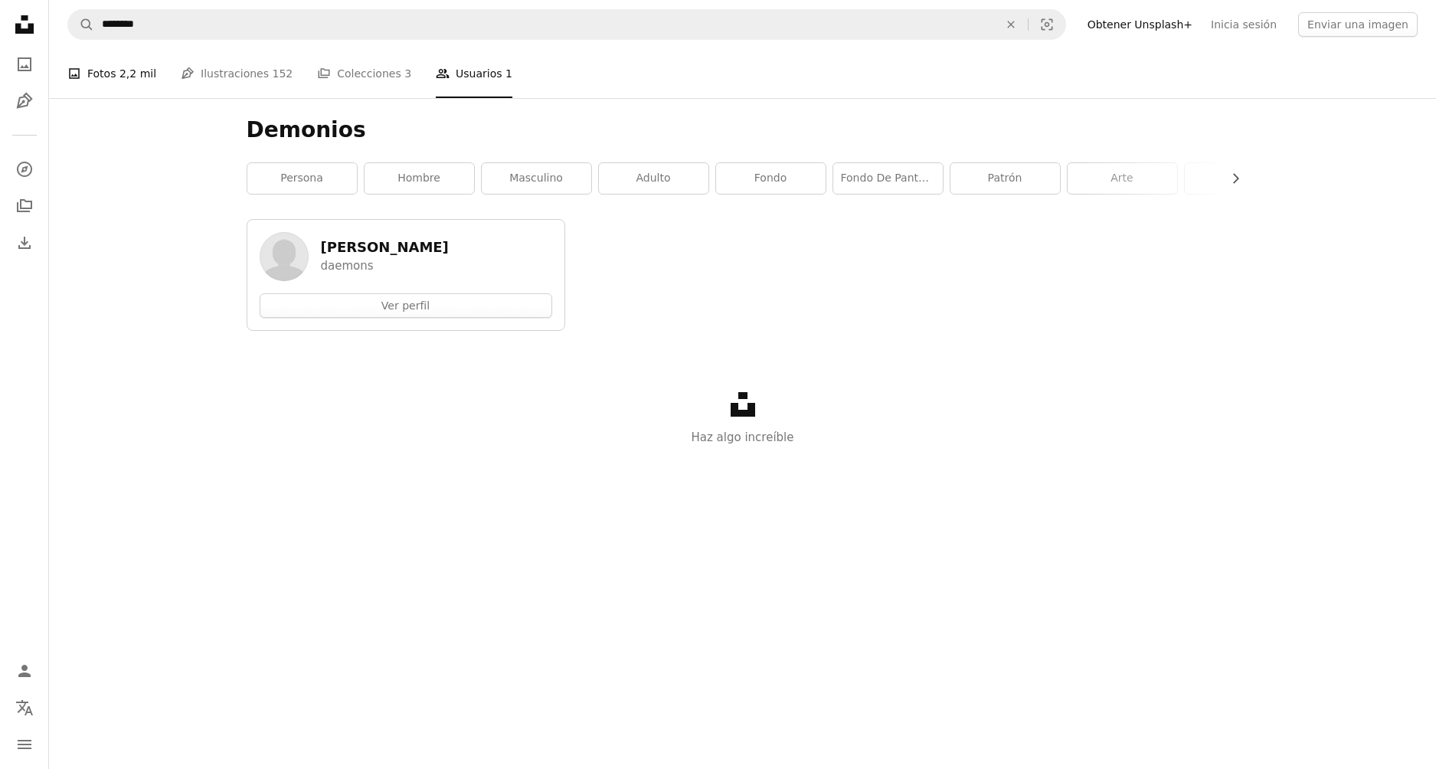
click at [116, 71] on link "A photo Fotos 2,2 mil" at bounding box center [111, 73] width 89 height 49
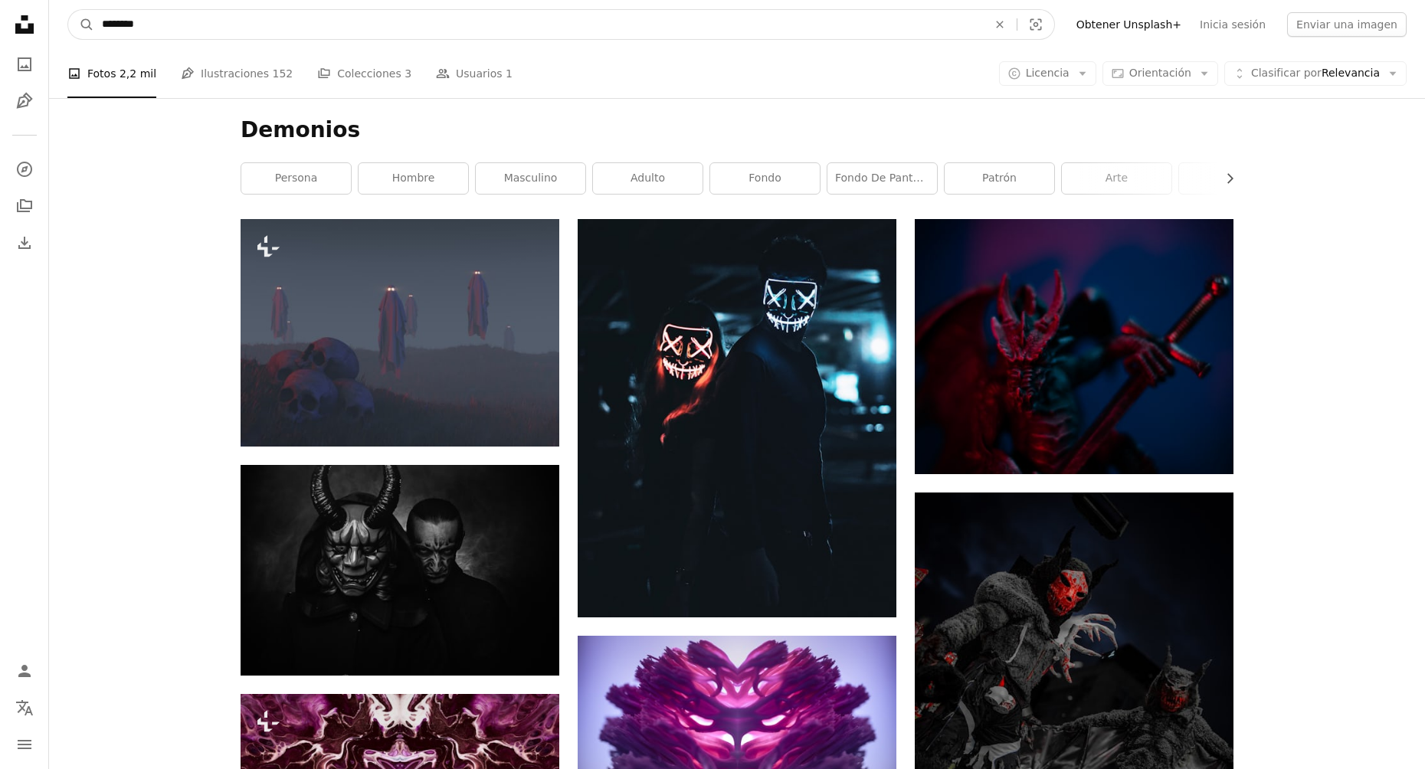
click at [282, 26] on input "********" at bounding box center [538, 24] width 888 height 29
type input "*"
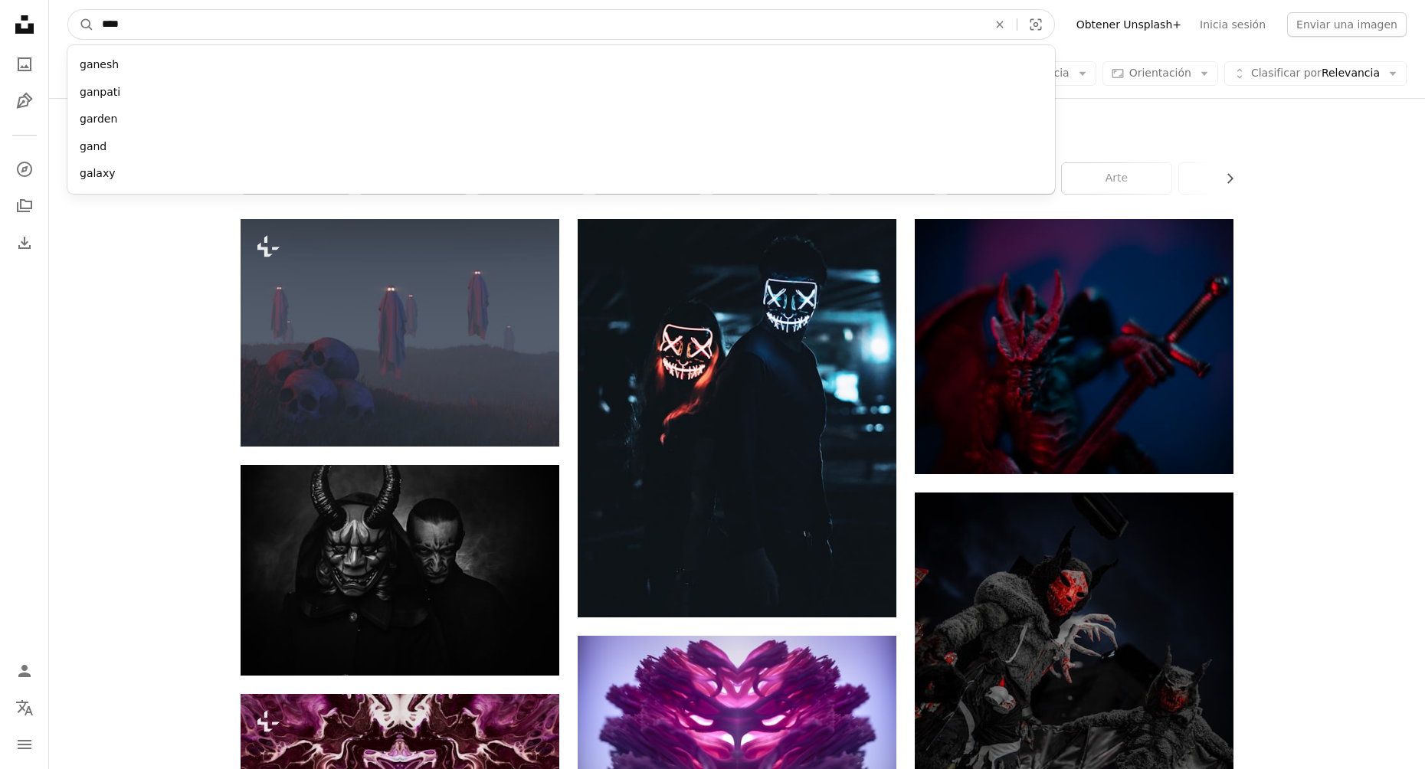
type input "*****"
click button "A magnifying glass" at bounding box center [81, 24] width 26 height 29
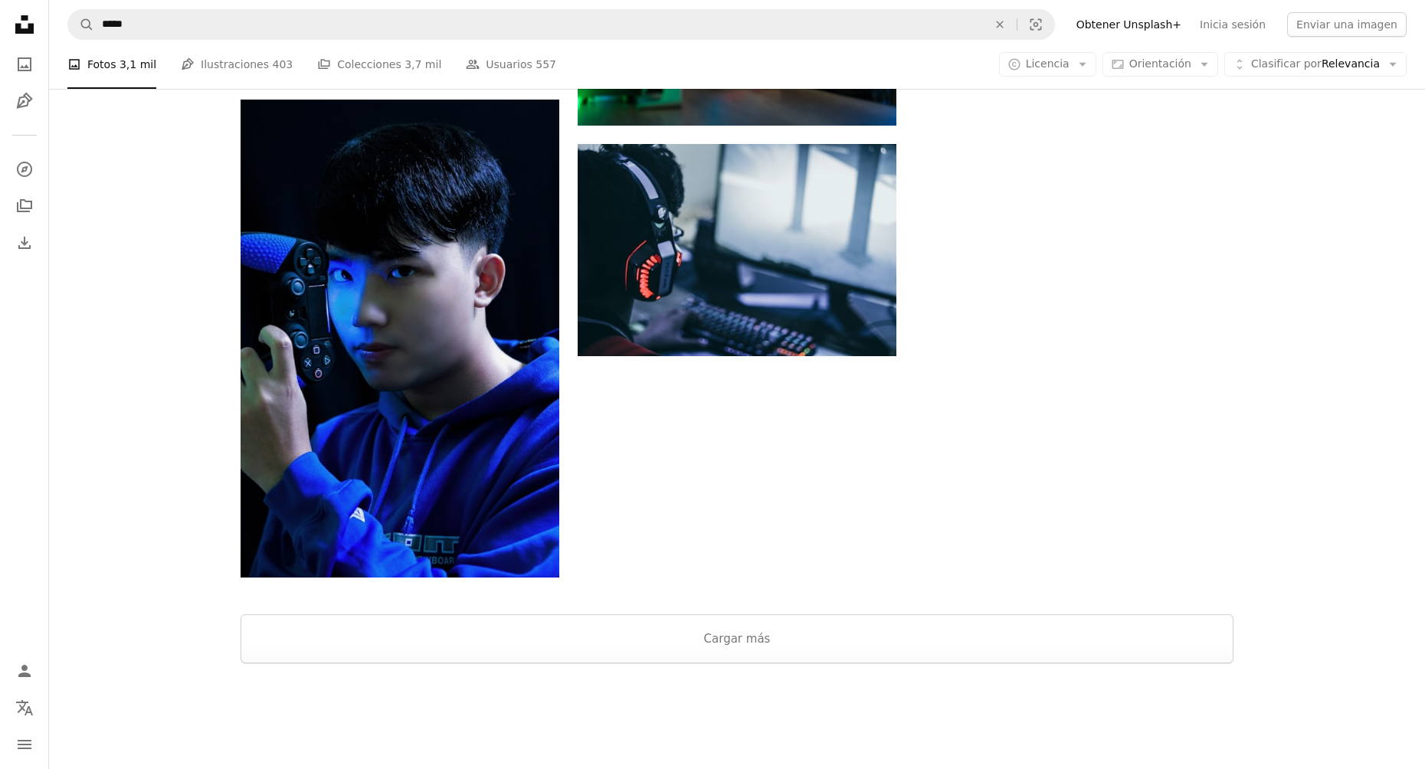
scroll to position [1838, 0]
